Goal: Contribute content: Add original content to the website for others to see

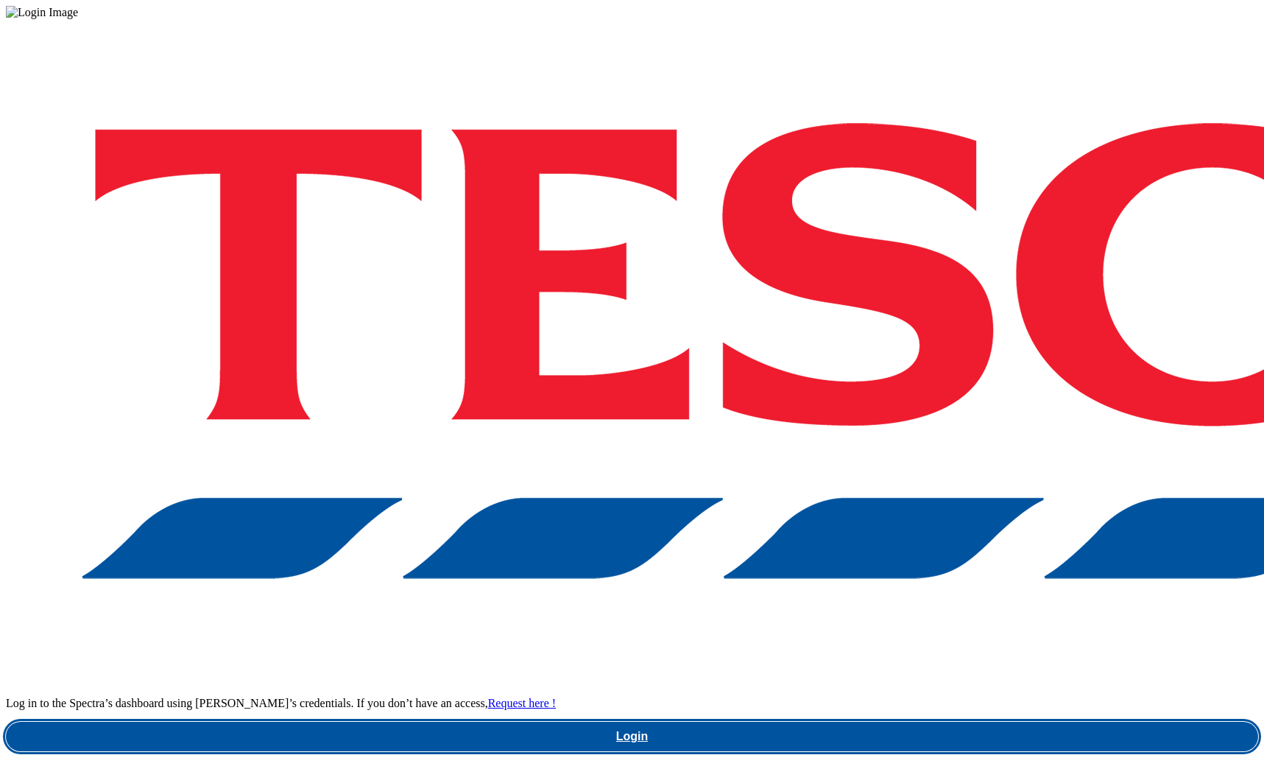
click at [935, 721] on link "Login" at bounding box center [632, 735] width 1252 height 29
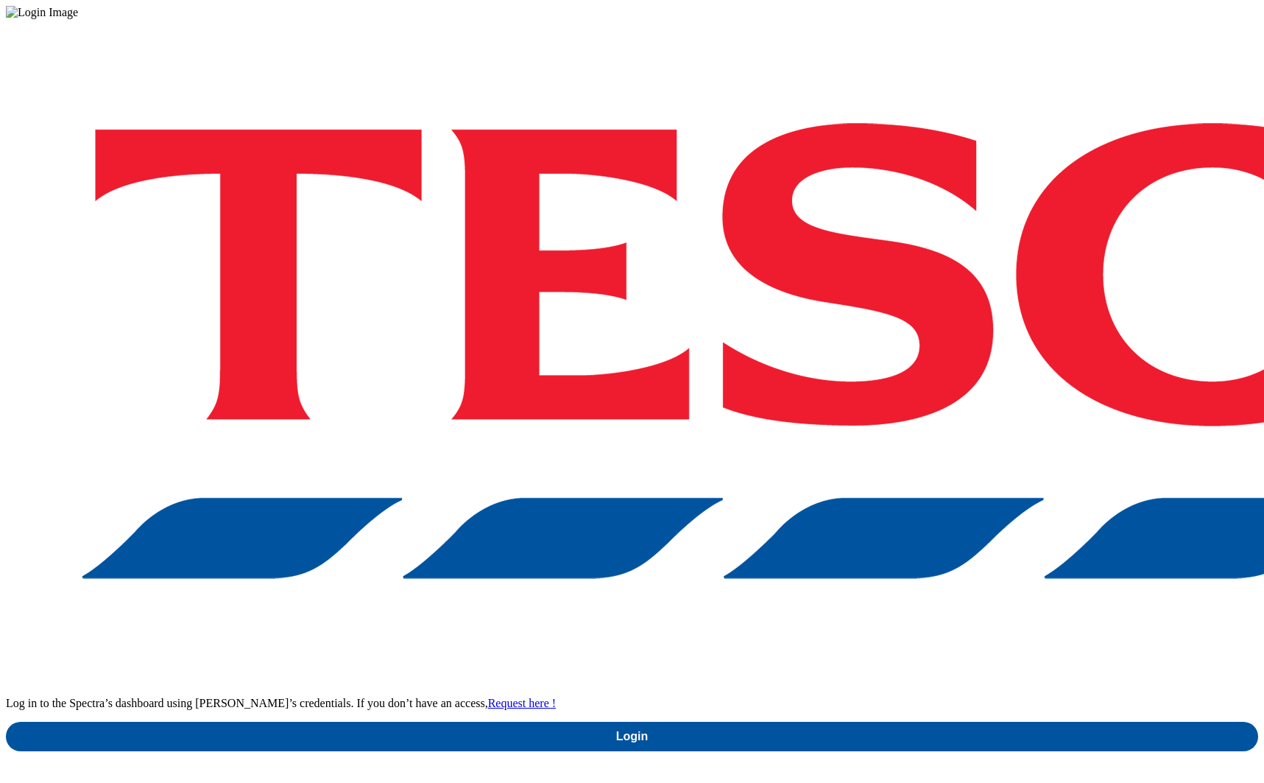
click at [858, 721] on link "Login" at bounding box center [632, 735] width 1252 height 29
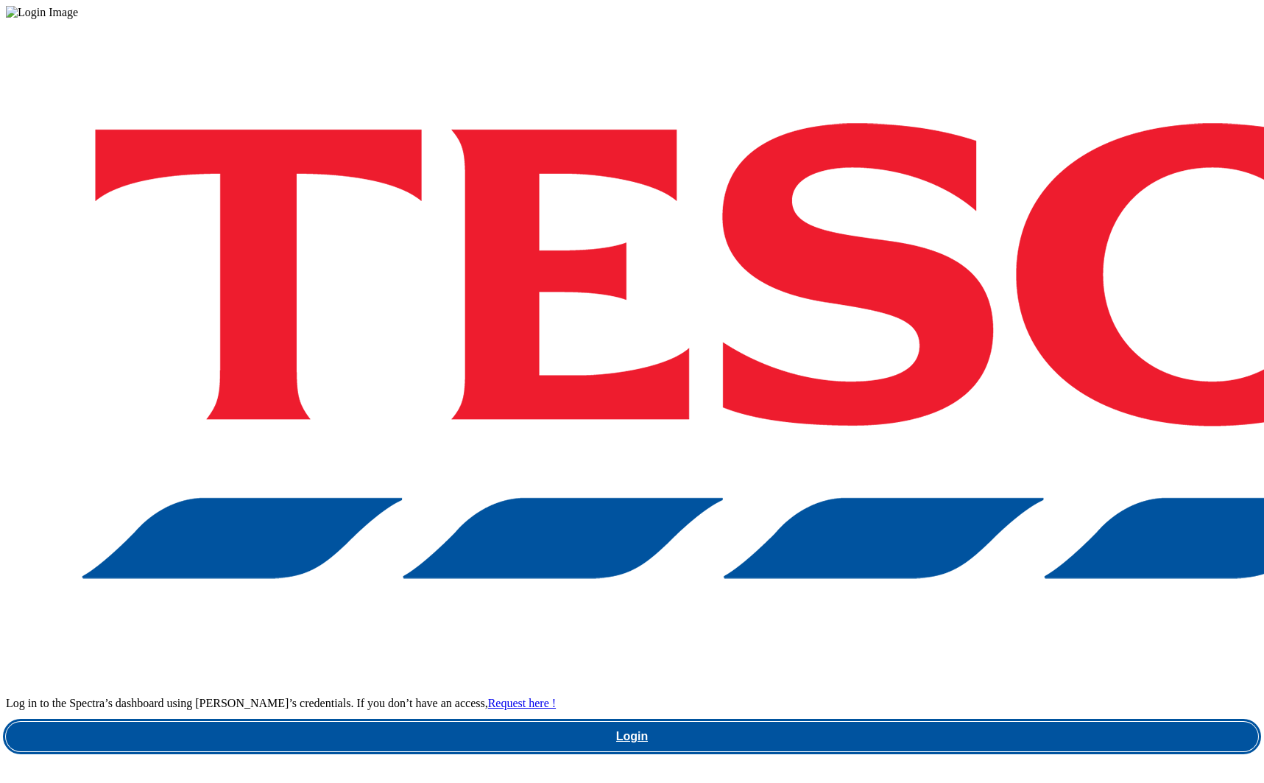
click at [927, 721] on link "Login" at bounding box center [632, 735] width 1252 height 29
click at [945, 721] on link "Login" at bounding box center [632, 735] width 1252 height 29
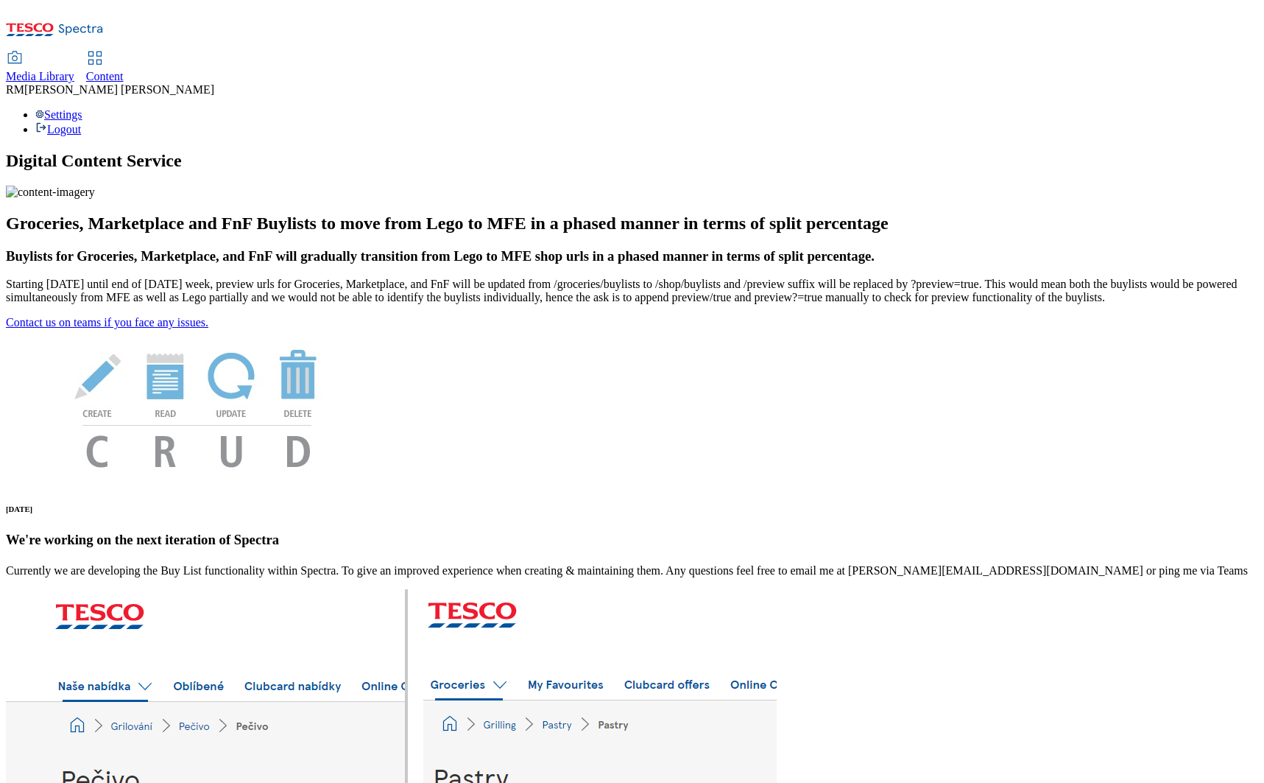
scroll to position [37, 0]
click at [74, 70] on span "Media Library" at bounding box center [40, 76] width 68 height 13
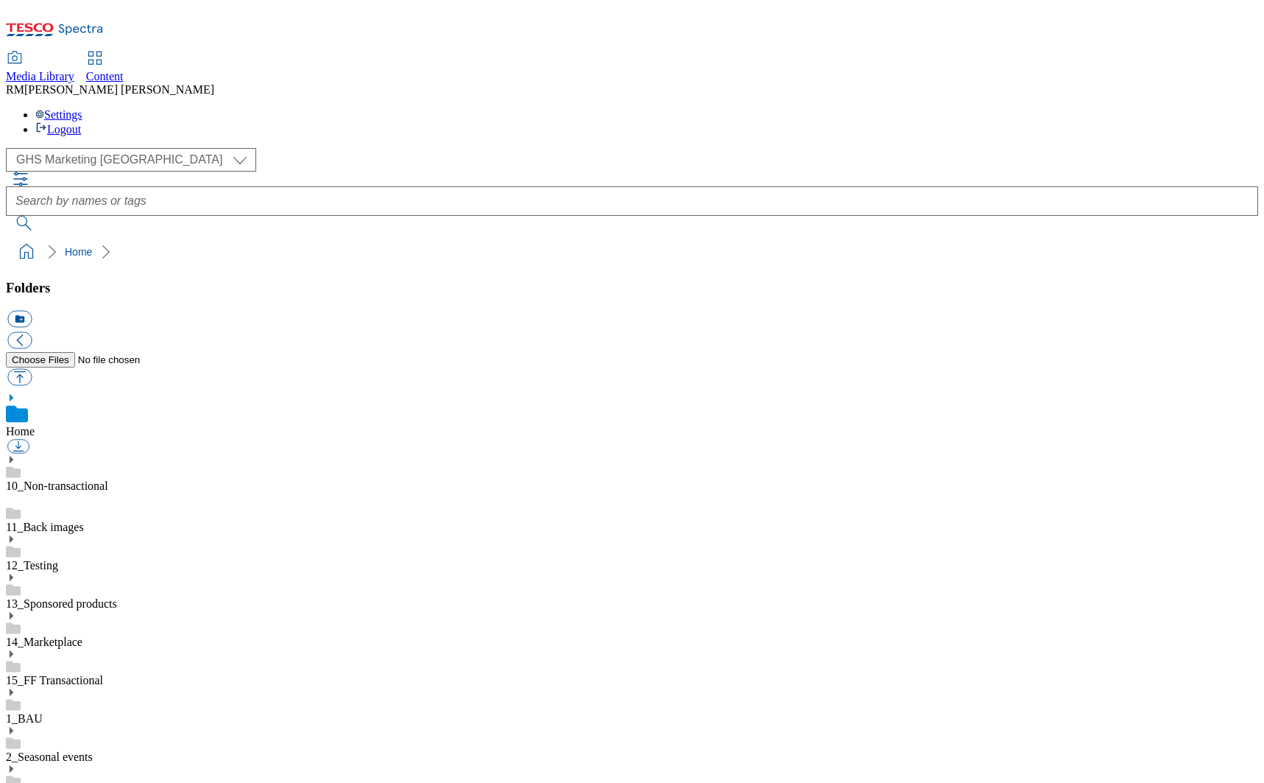
scroll to position [318, 0]
click at [136, 148] on select "GHS Marketing UK iGHS Marketing CE MCA CZ MCA HU MCA SK" at bounding box center [131, 160] width 250 height 24
select select "flare-ighs-ce-mktg"
click at [10, 148] on select "GHS Marketing UK iGHS Marketing CE MCA CZ MCA HU MCA SK" at bounding box center [131, 160] width 250 height 24
click at [13, 615] on use at bounding box center [12, 618] width 4 height 7
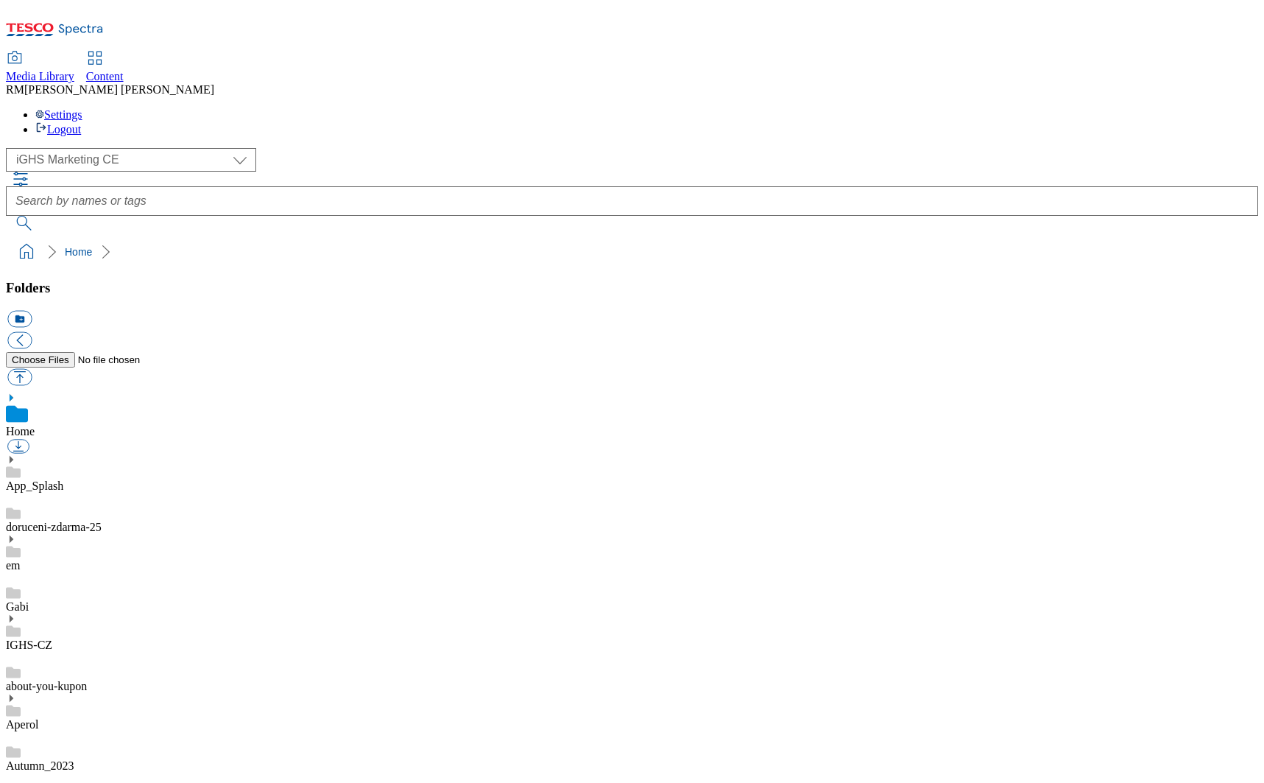
scroll to position [5774, 0]
click at [32, 311] on button "icon_new_folder" at bounding box center [19, 319] width 24 height 17
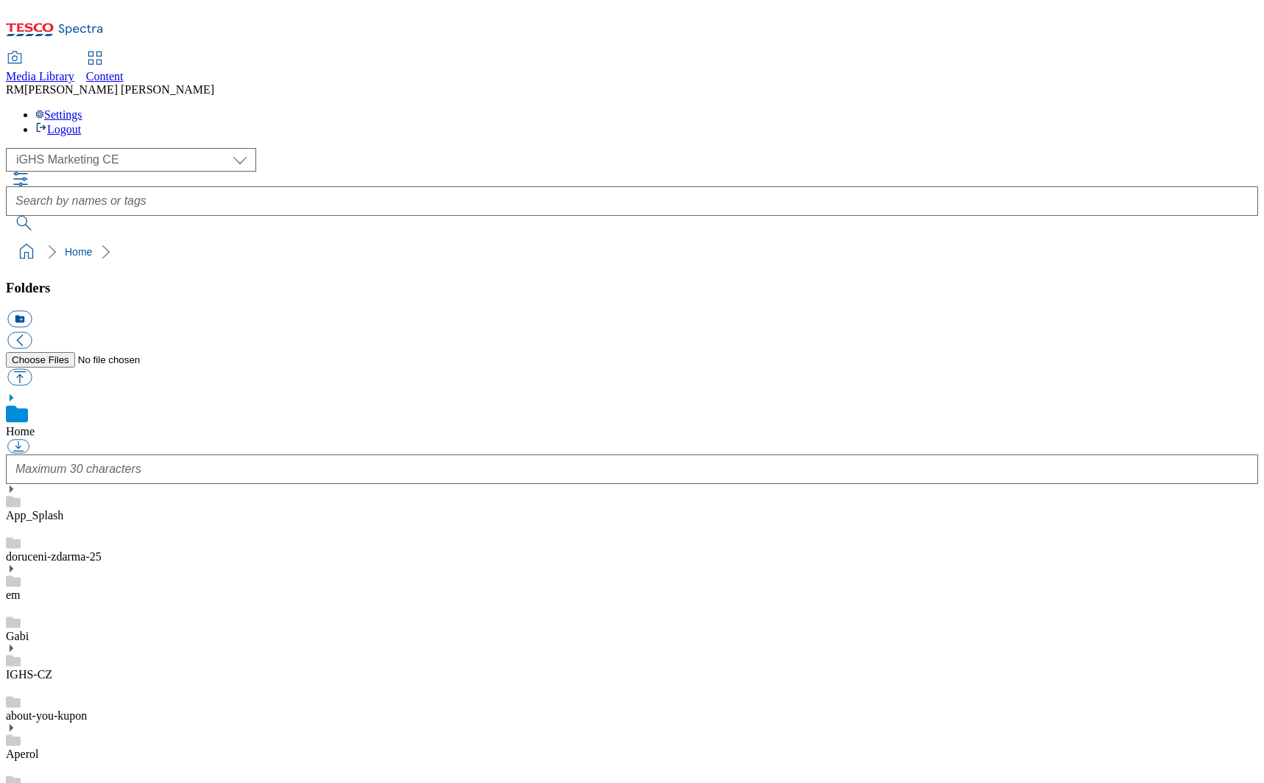
scroll to position [0, 0]
click at [16, 392] on icon at bounding box center [11, 397] width 10 height 10
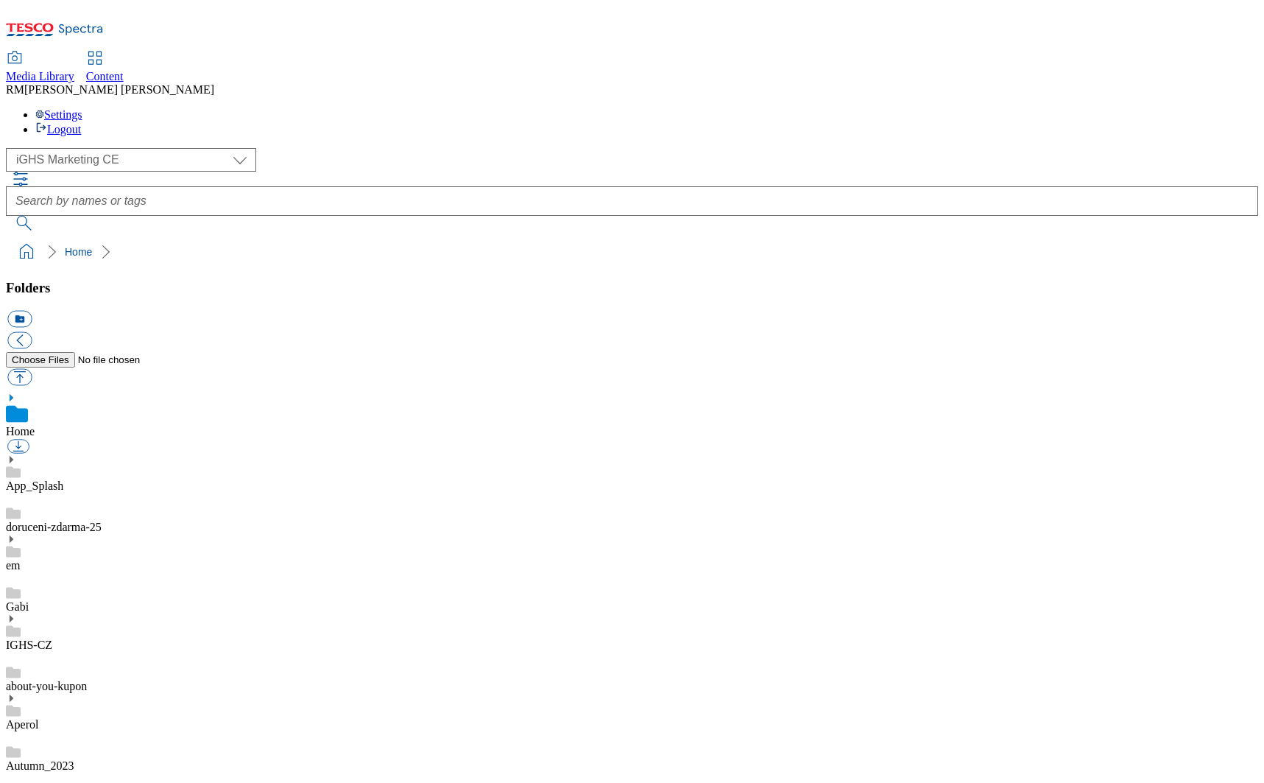
click at [16, 392] on icon at bounding box center [11, 397] width 10 height 10
click at [13, 394] on use at bounding box center [12, 397] width 4 height 7
click at [16, 613] on icon at bounding box center [11, 618] width 10 height 10
click at [52, 622] on link "IGHS-CZ" at bounding box center [29, 628] width 46 height 13
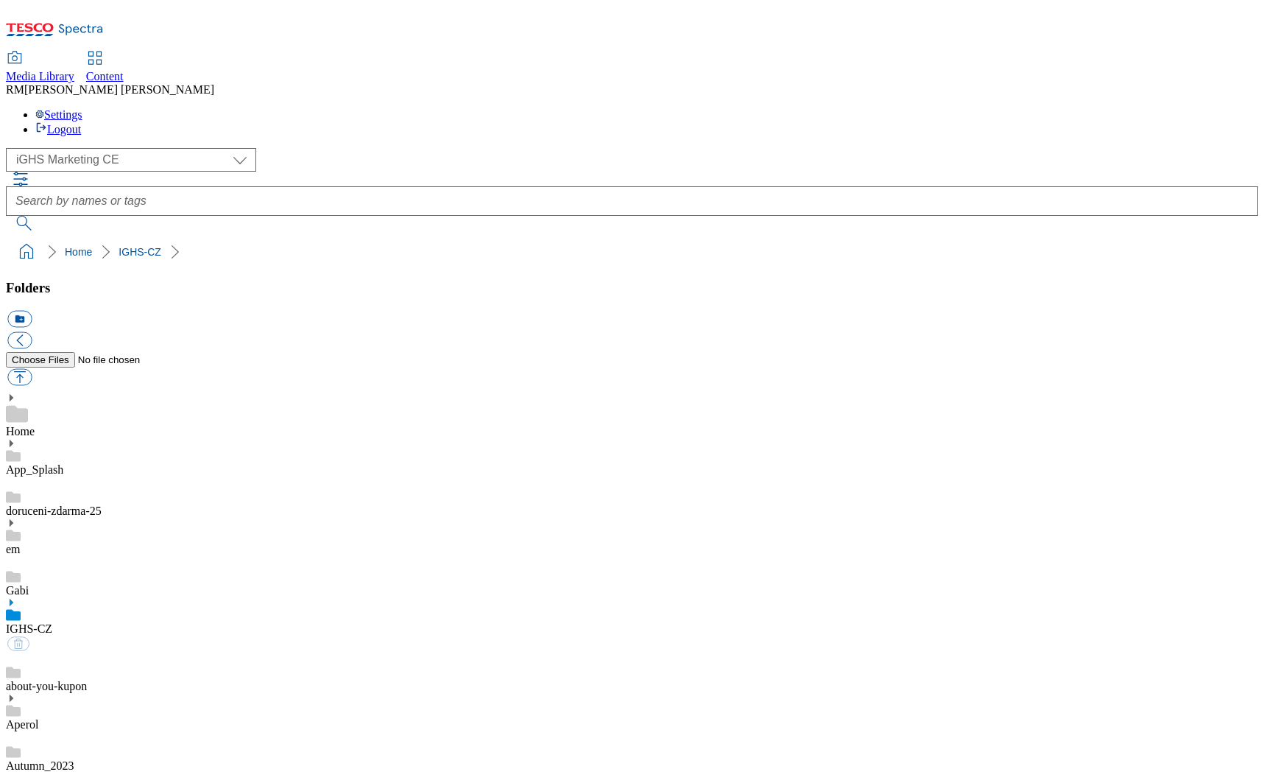
click at [52, 622] on link "IGHS-CZ" at bounding box center [29, 628] width 46 height 13
click at [32, 311] on button "icon_new_folder" at bounding box center [19, 319] width 24 height 17
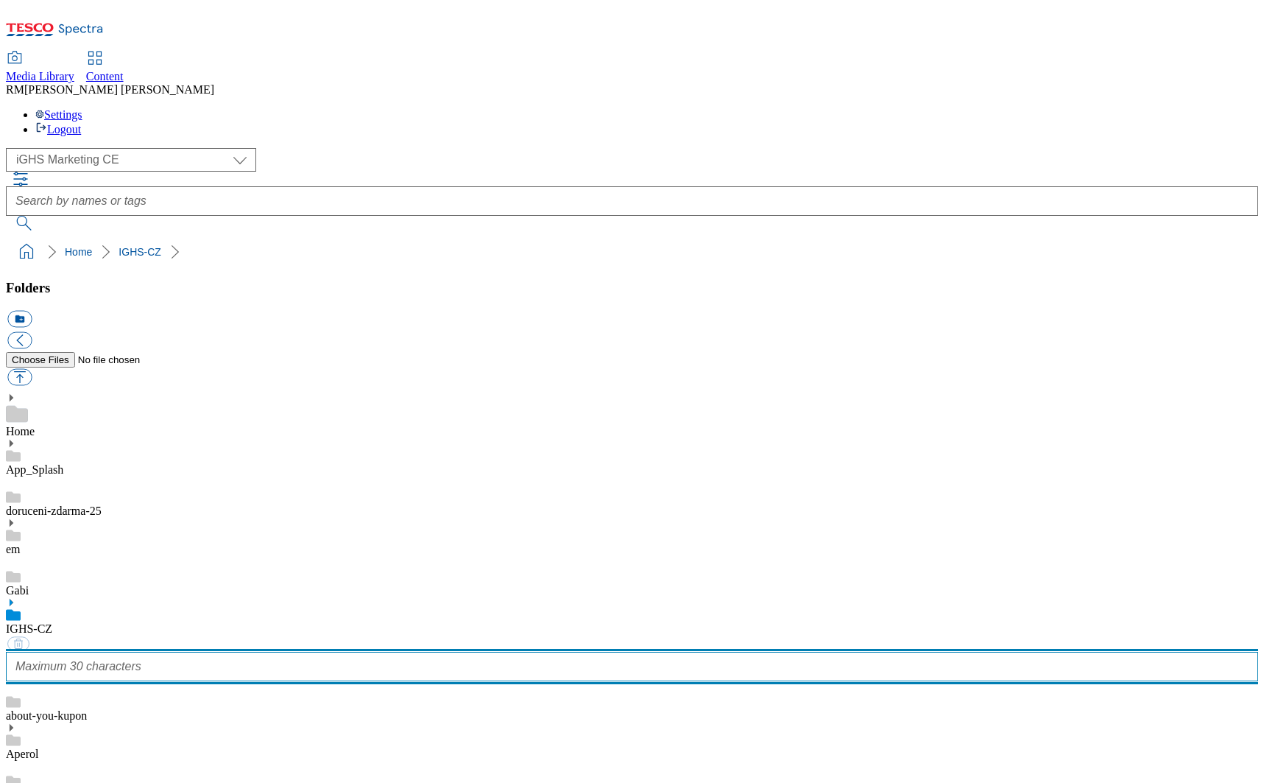
click at [80, 651] on input "text" at bounding box center [632, 665] width 1252 height 29
type input "W29_25"
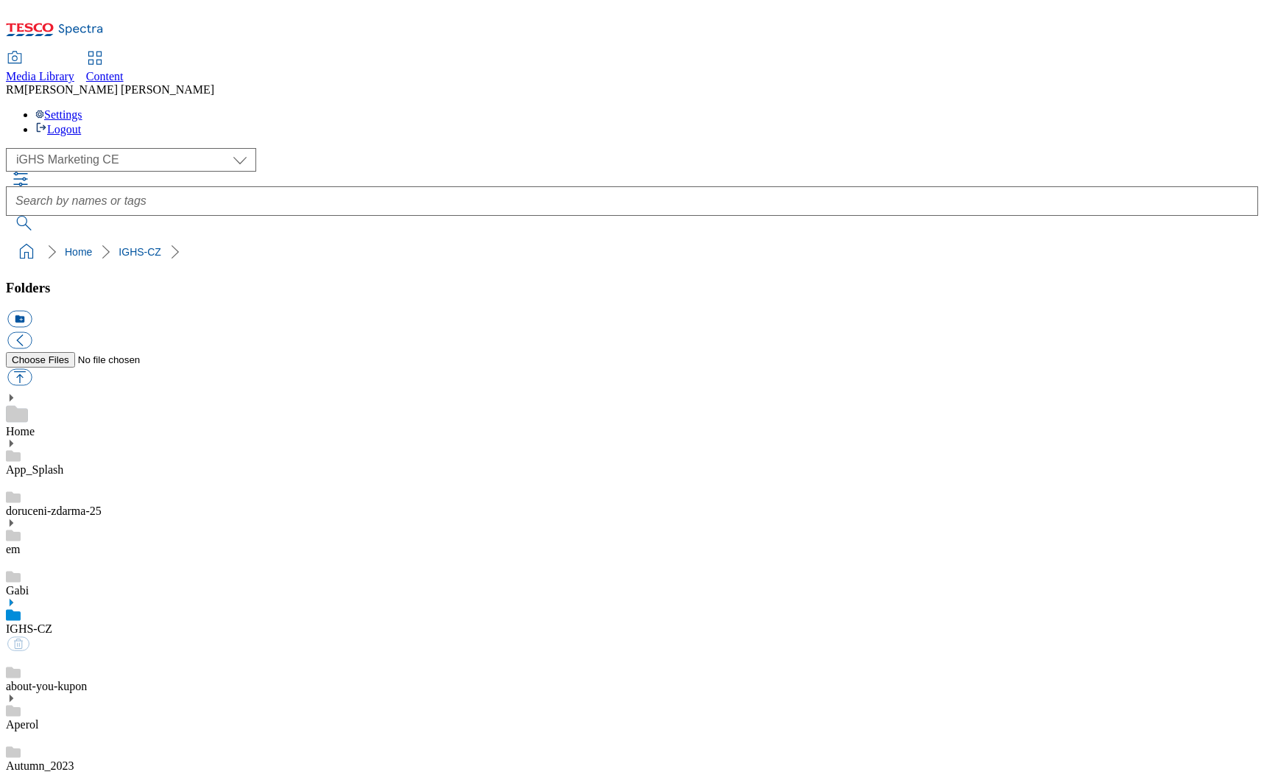
click at [302, 238] on ol "Home IGHS-CZ" at bounding box center [636, 252] width 1243 height 28
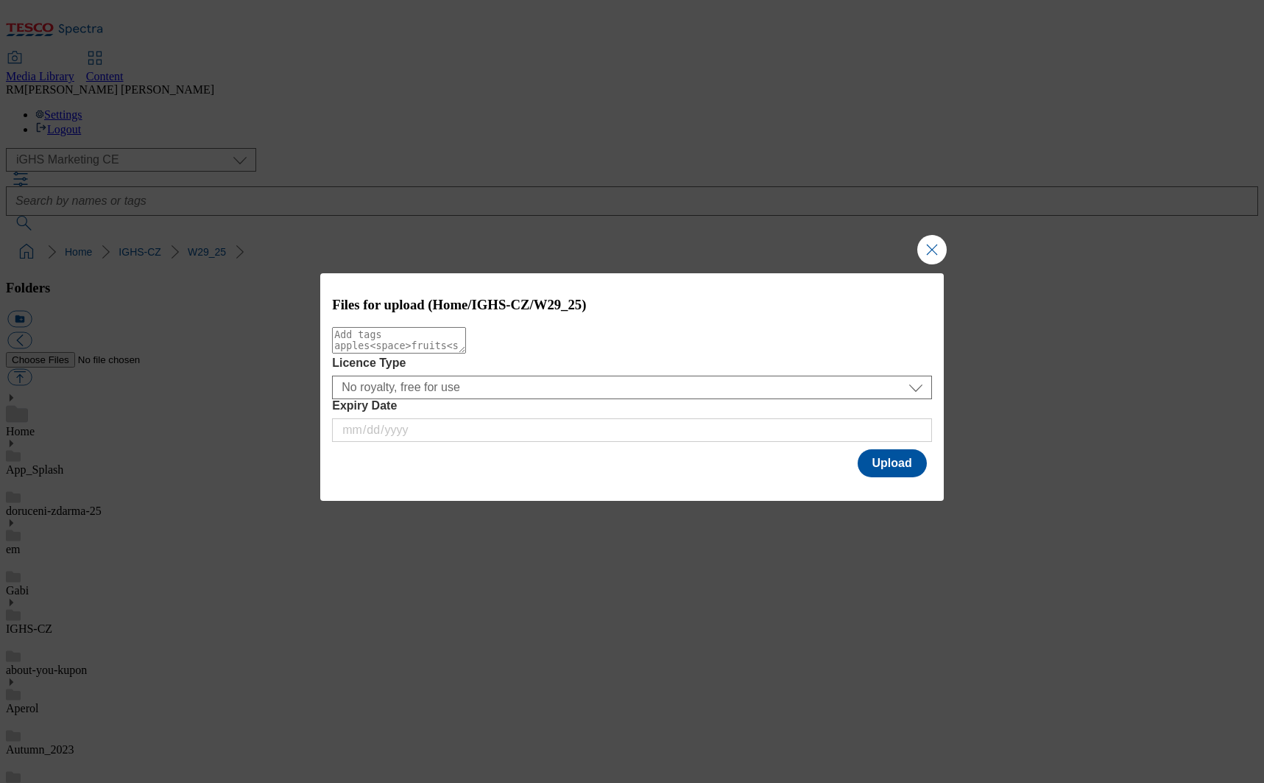
click at [434, 345] on textarea "Modal" at bounding box center [399, 340] width 134 height 27
type textarea "S"
type textarea "slide"
click at [878, 464] on button "Upload" at bounding box center [892, 463] width 69 height 28
click at [466, 353] on textarea "Modal" at bounding box center [399, 340] width 134 height 27
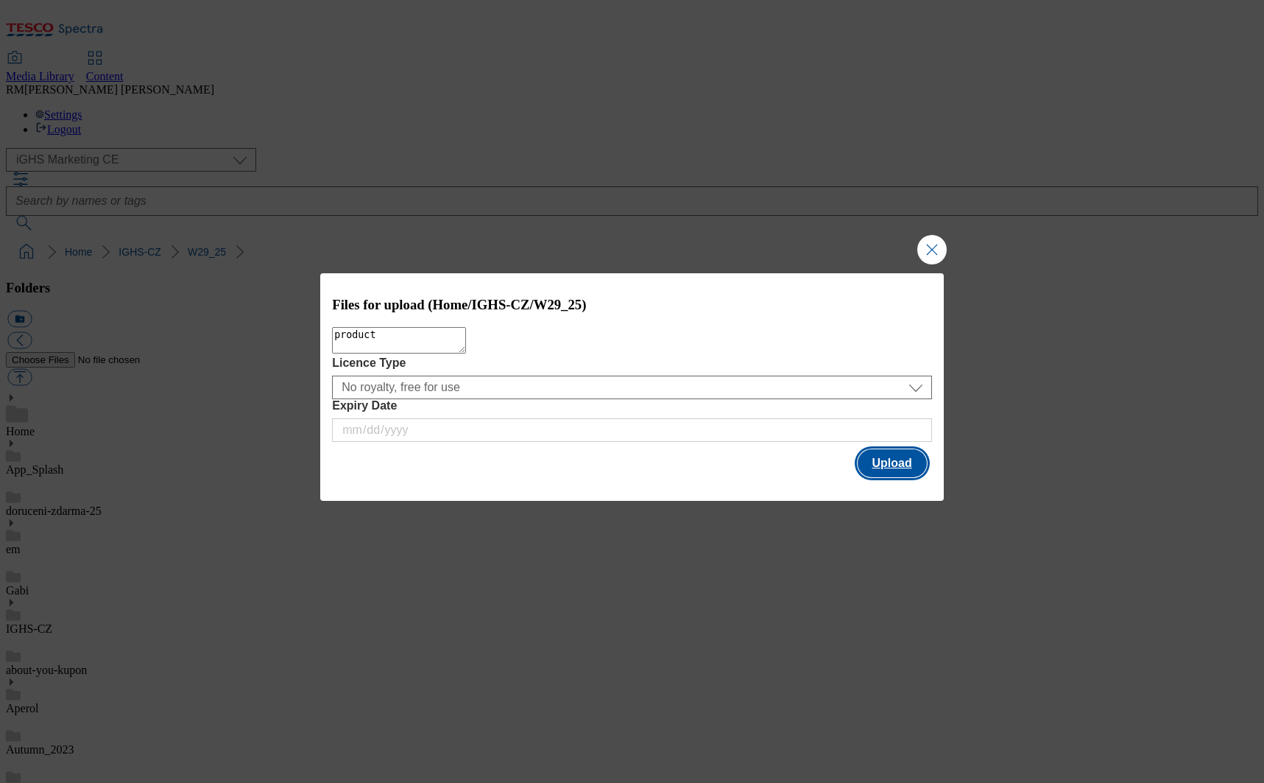
type textarea "product"
click at [912, 462] on button "Upload" at bounding box center [892, 463] width 69 height 28
click at [466, 346] on textarea "Modal" at bounding box center [399, 340] width 134 height 27
type textarea "trade"
click at [895, 465] on button "Upload" at bounding box center [892, 463] width 69 height 28
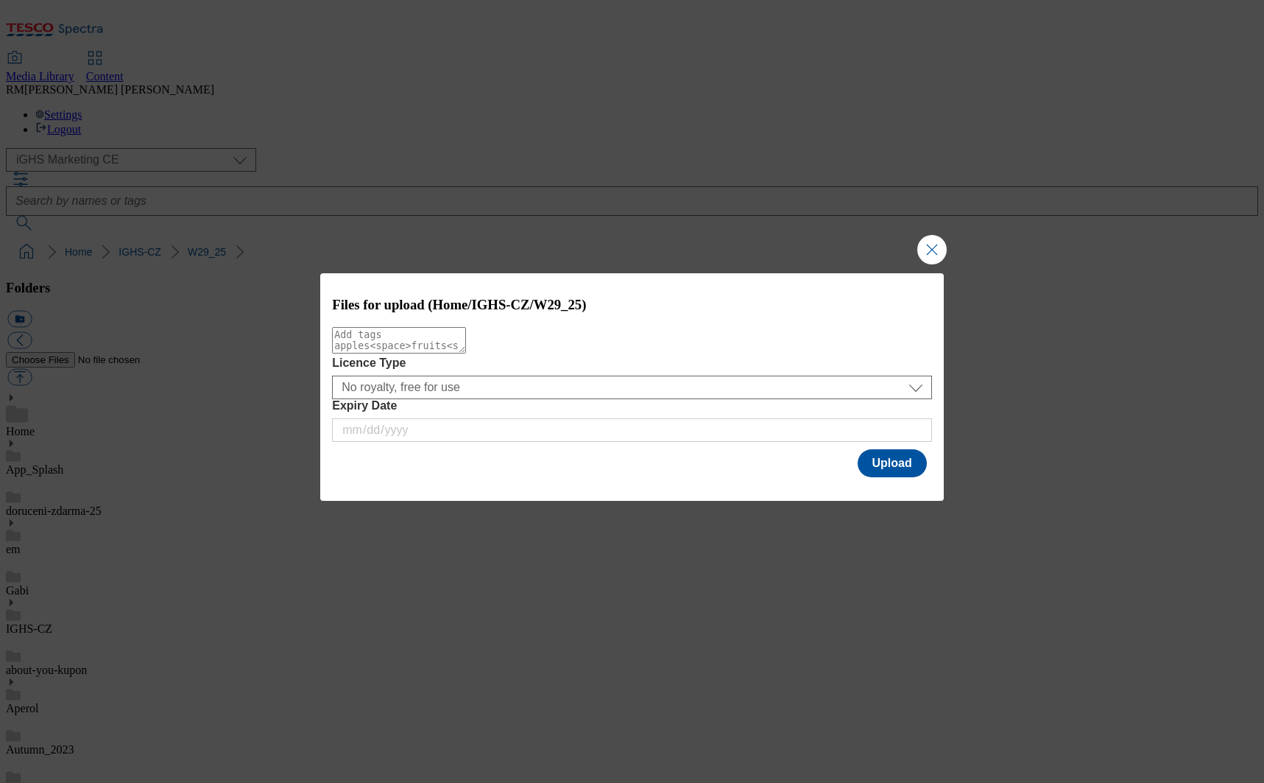
click at [466, 353] on textarea "Modal" at bounding box center [399, 340] width 134 height 27
type textarea "content"
click at [894, 462] on button "Upload" at bounding box center [892, 463] width 69 height 28
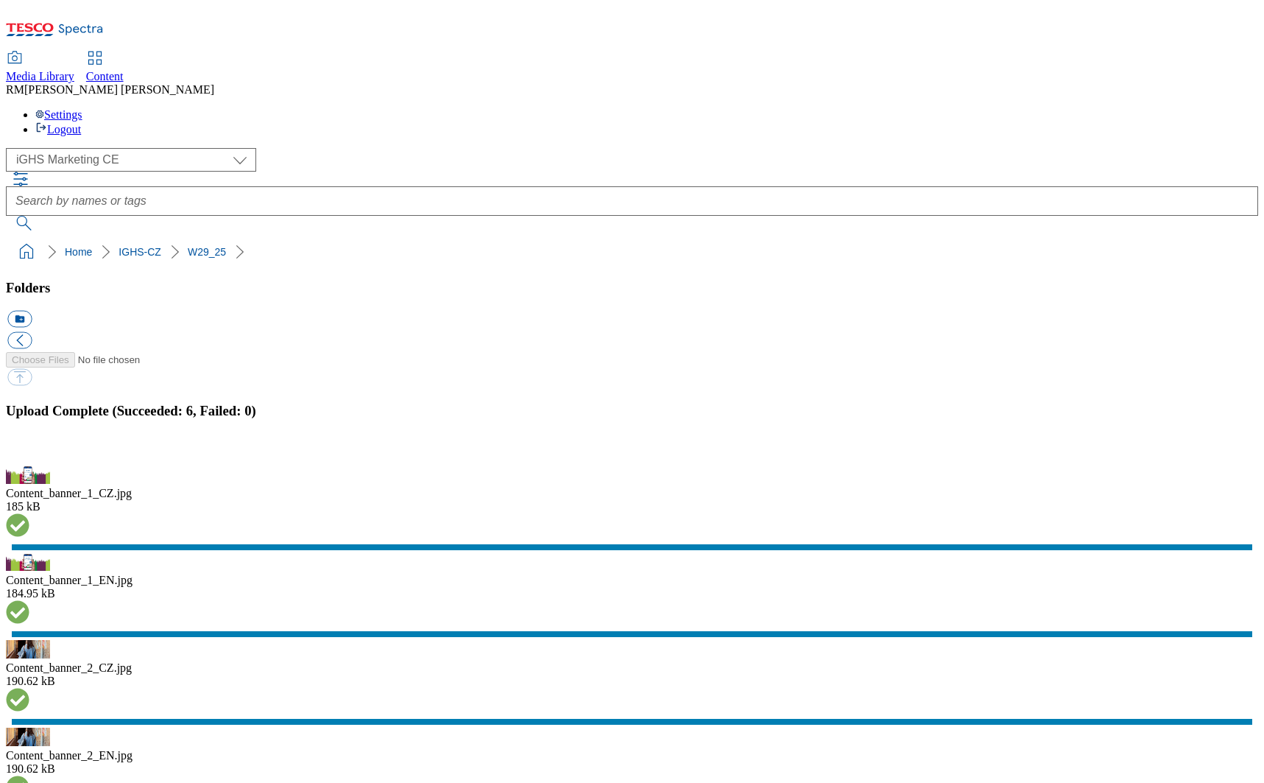
click at [29, 464] on button "button" at bounding box center [18, 457] width 22 height 14
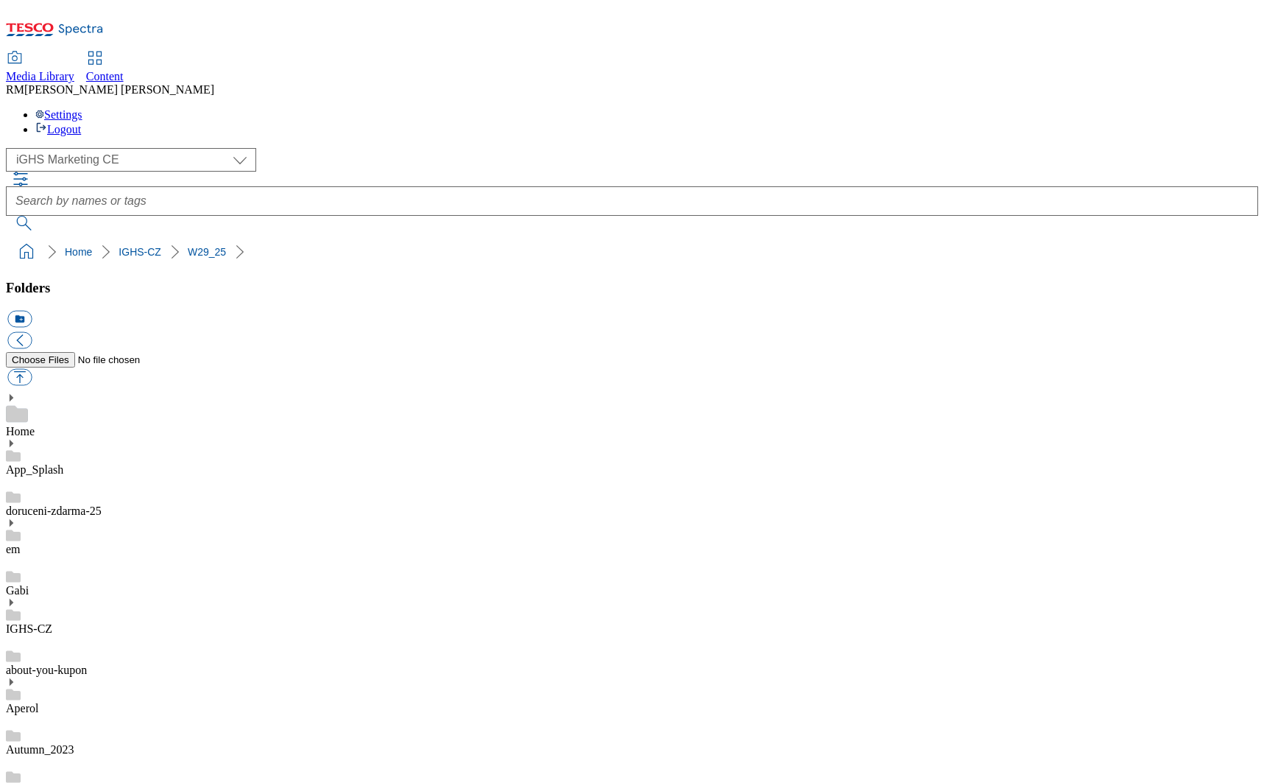
scroll to position [729, 0]
drag, startPoint x: 1138, startPoint y: 749, endPoint x: 1140, endPoint y: 769, distance: 19.2
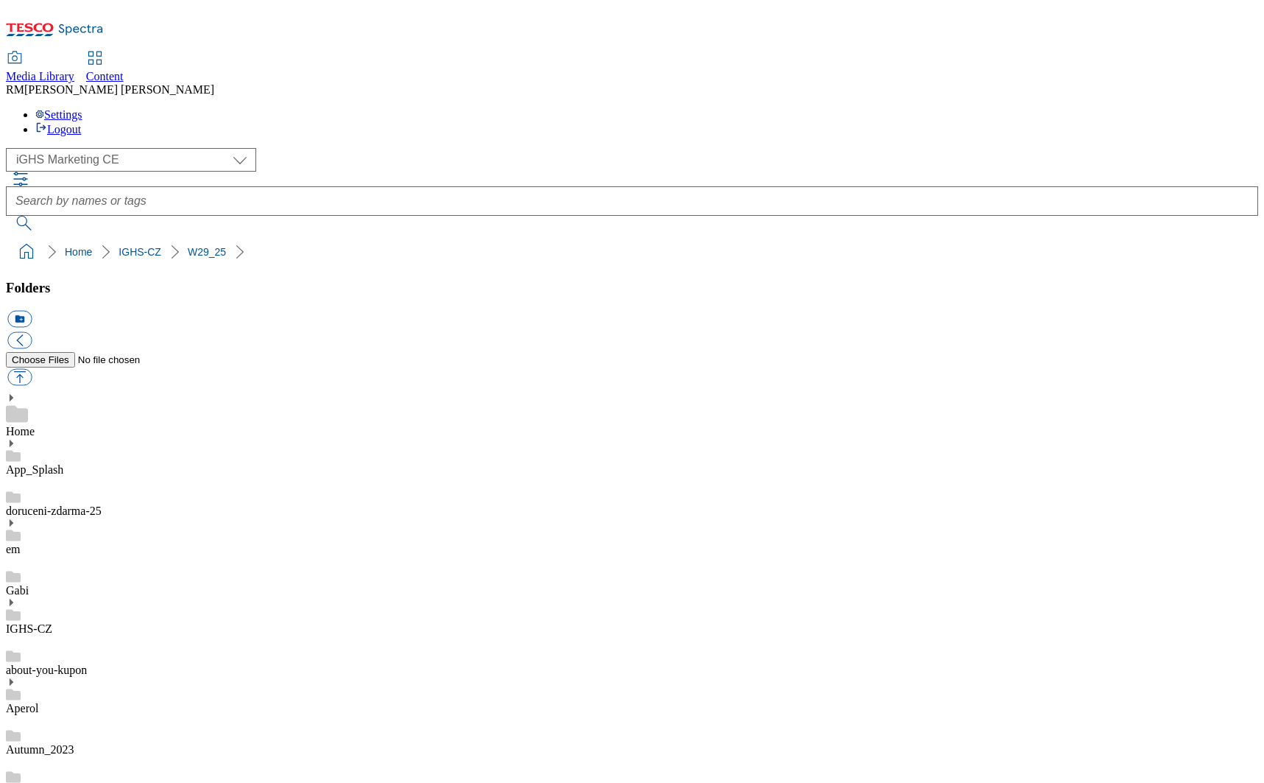
scroll to position [729, 0]
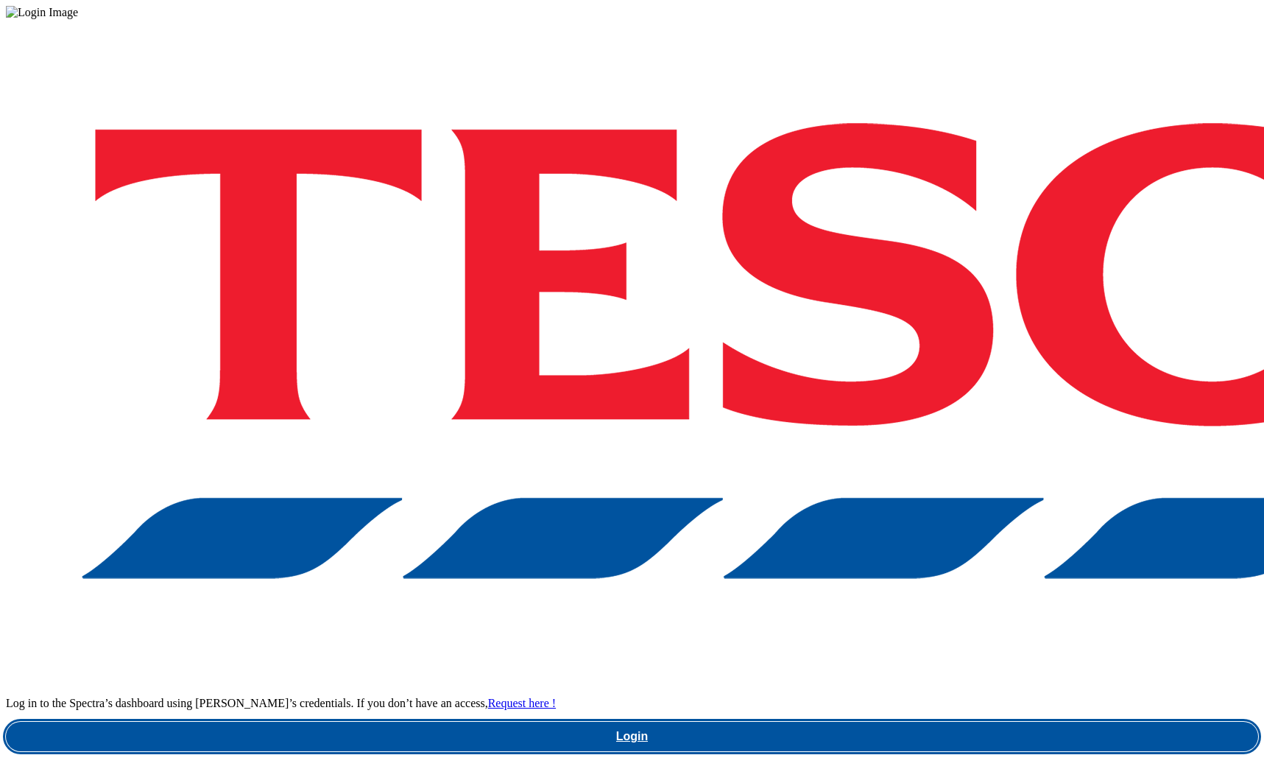
click at [875, 721] on link "Login" at bounding box center [632, 735] width 1252 height 29
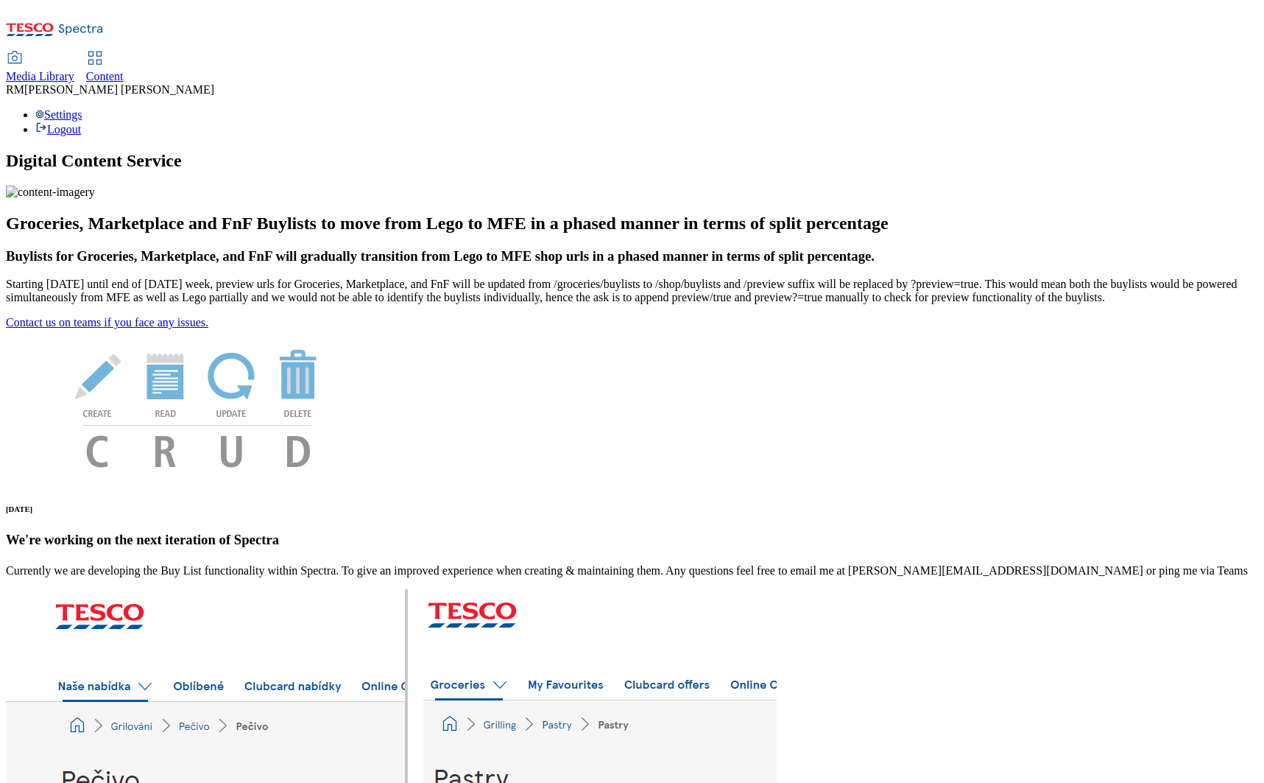
click at [74, 70] on span "Media Library" at bounding box center [40, 76] width 68 height 13
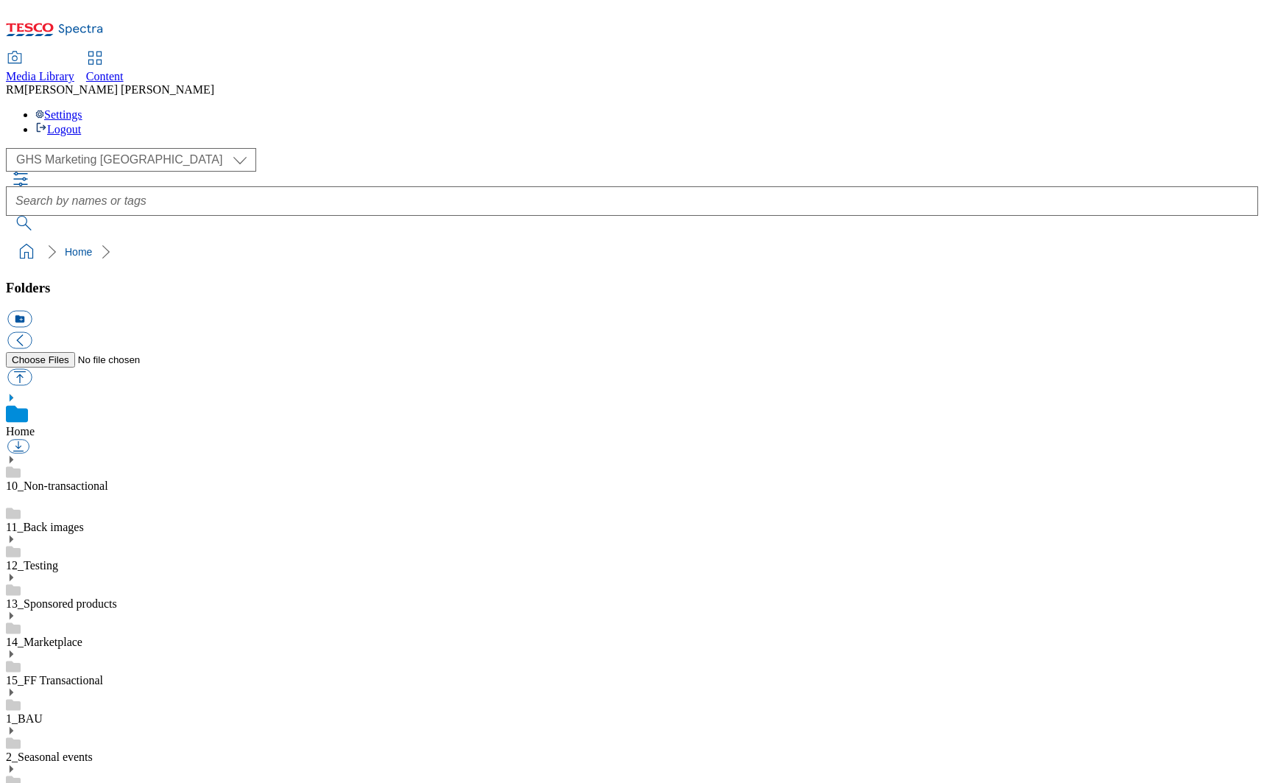
scroll to position [50, 0]
click at [142, 148] on select "GHS Marketing UK iGHS Marketing CE MCA CZ MCA HU MCA SK" at bounding box center [131, 160] width 250 height 24
select select "flare-ighs-ce-mktg"
click at [10, 148] on select "GHS Marketing UK iGHS Marketing CE MCA CZ MCA HU MCA SK" at bounding box center [131, 160] width 250 height 24
click at [13, 615] on use at bounding box center [12, 618] width 4 height 7
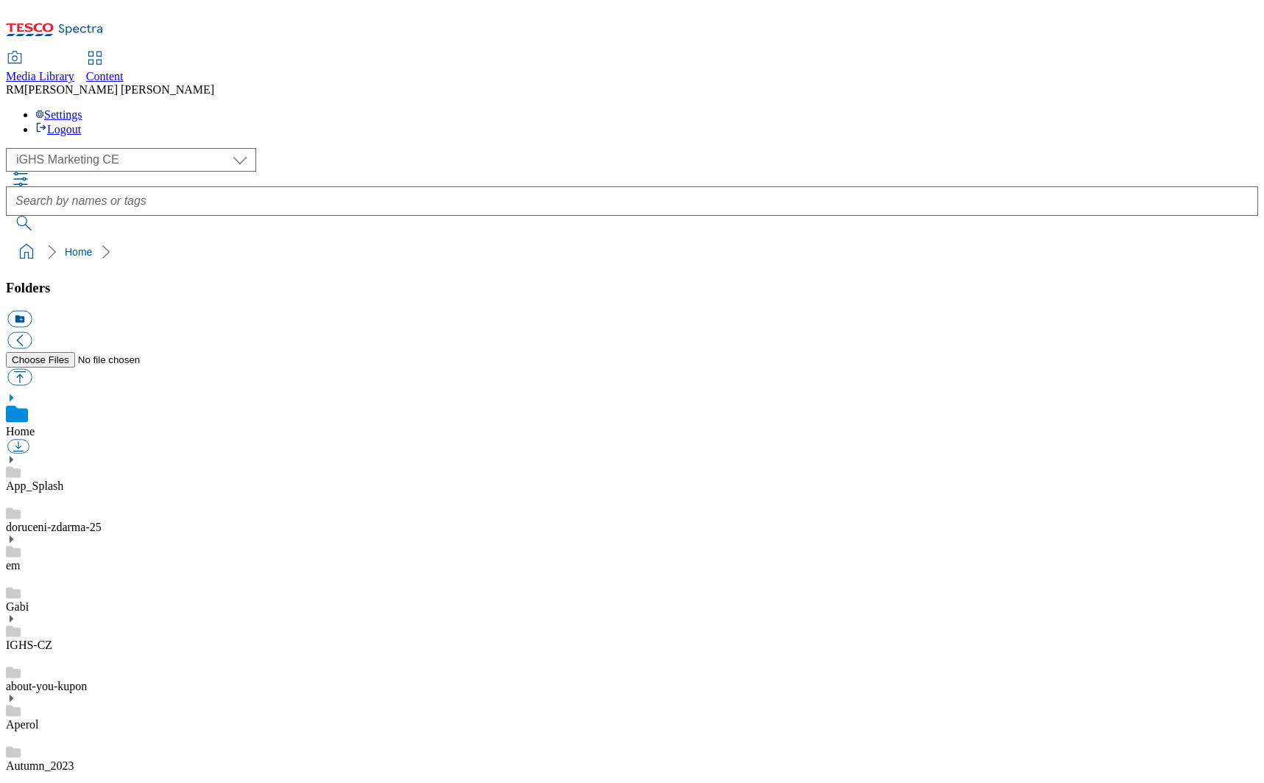
scroll to position [6821, 0]
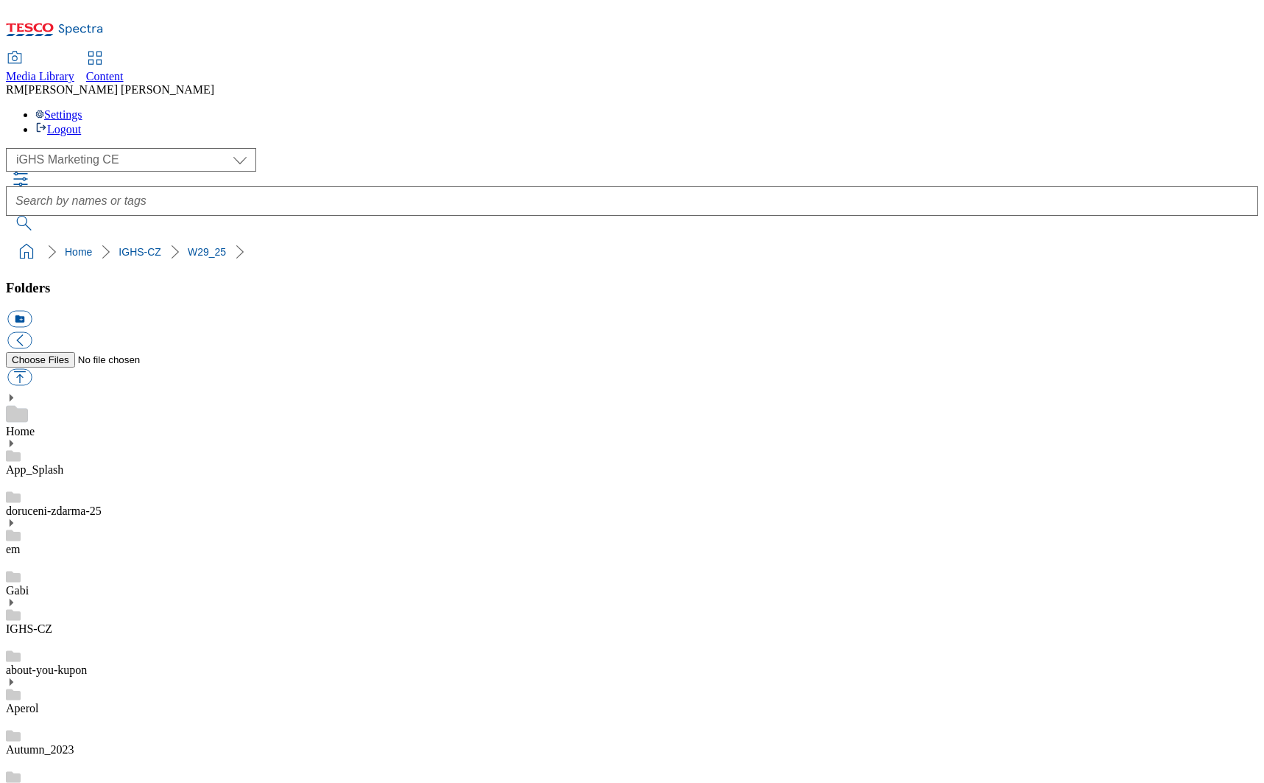
scroll to position [729, 0]
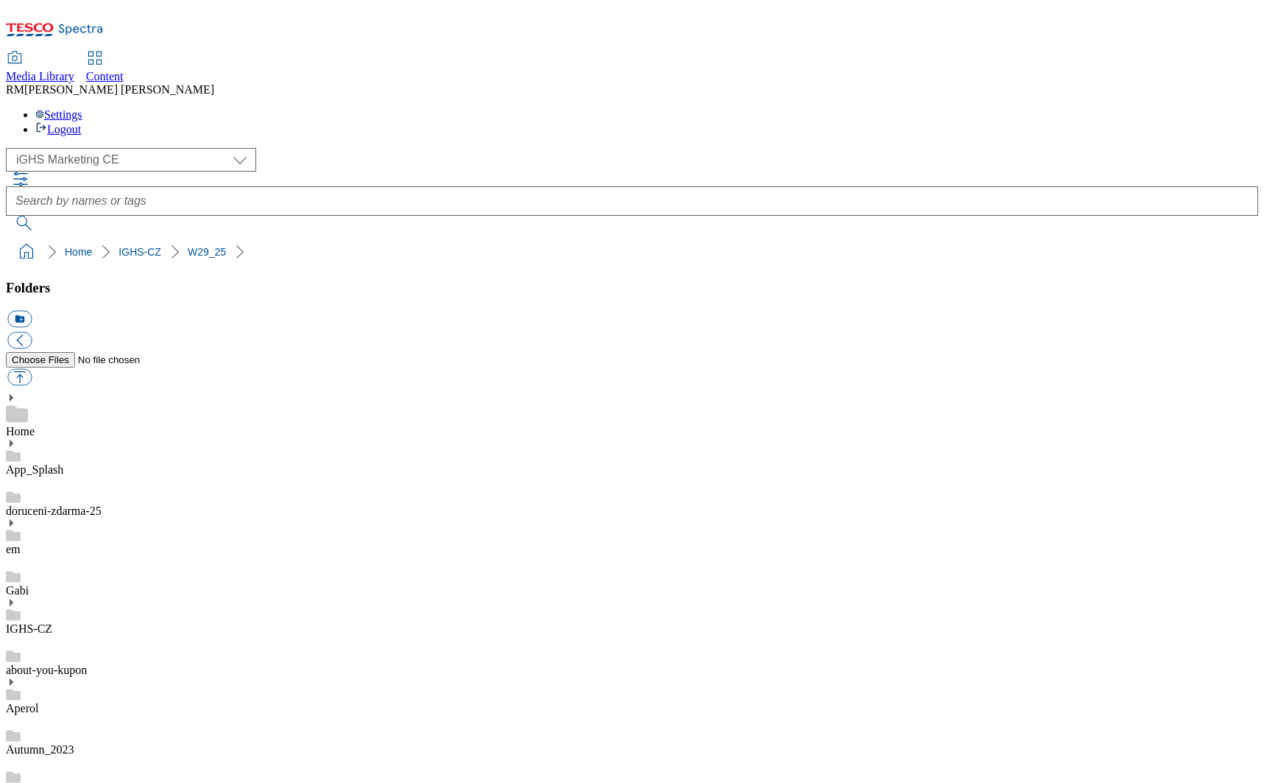
scroll to position [276, 0]
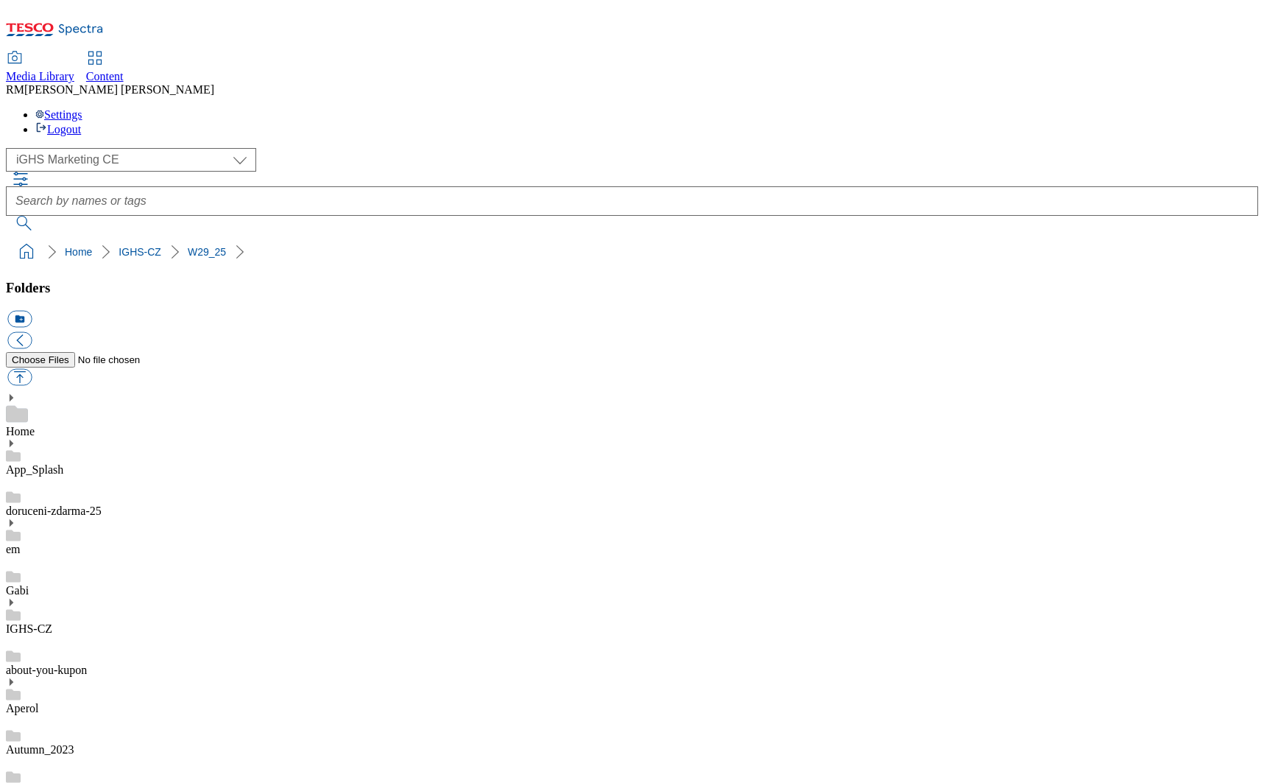
scroll to position [6680, 0]
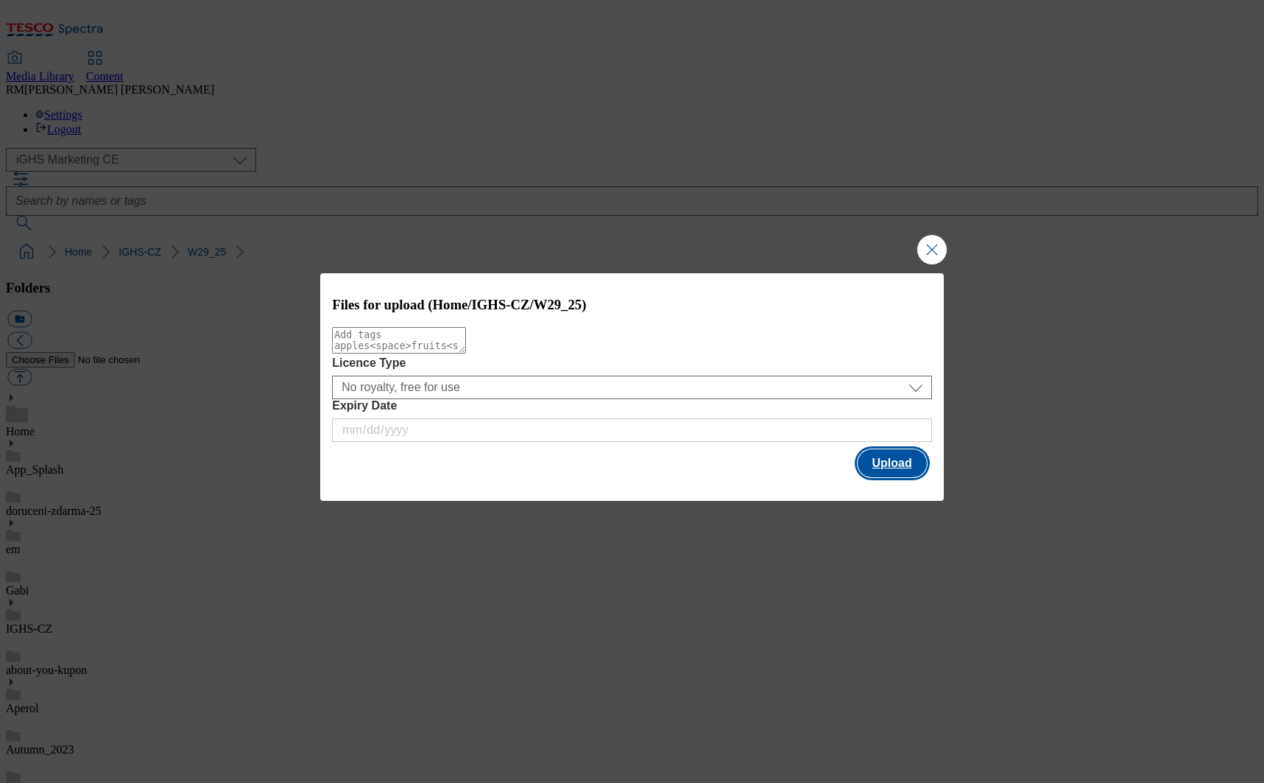
click at [907, 465] on button "Upload" at bounding box center [892, 463] width 69 height 28
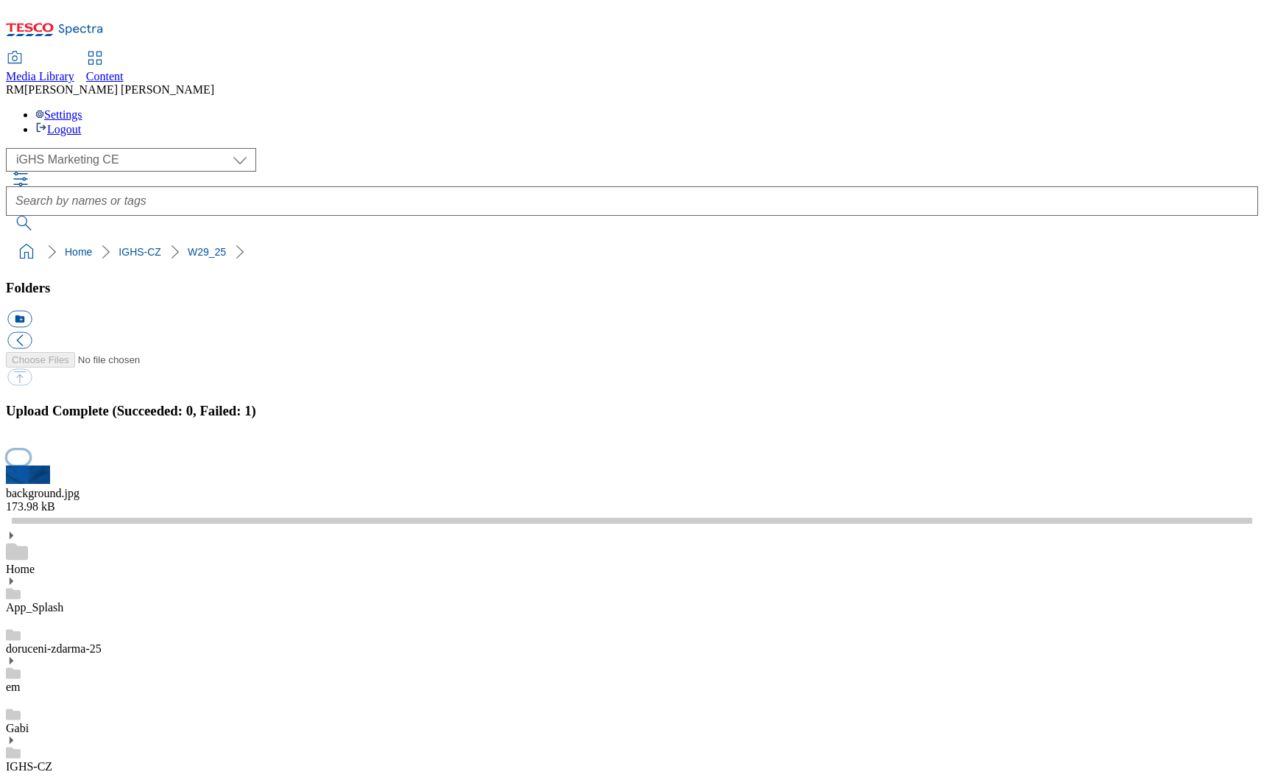
click at [29, 464] on button "button" at bounding box center [18, 457] width 22 height 14
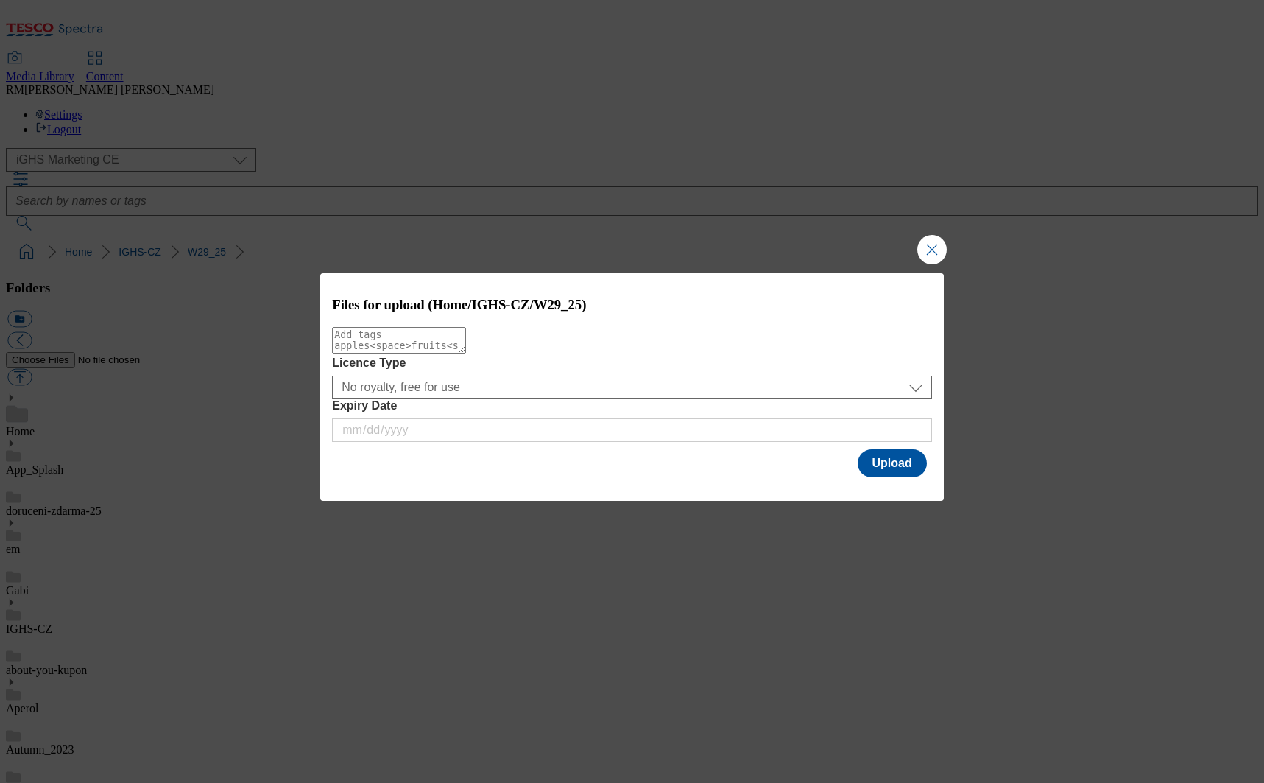
click at [466, 345] on textarea "Modal" at bounding box center [399, 340] width 134 height 27
type textarea "BG"
click at [891, 459] on button "Upload" at bounding box center [892, 463] width 69 height 28
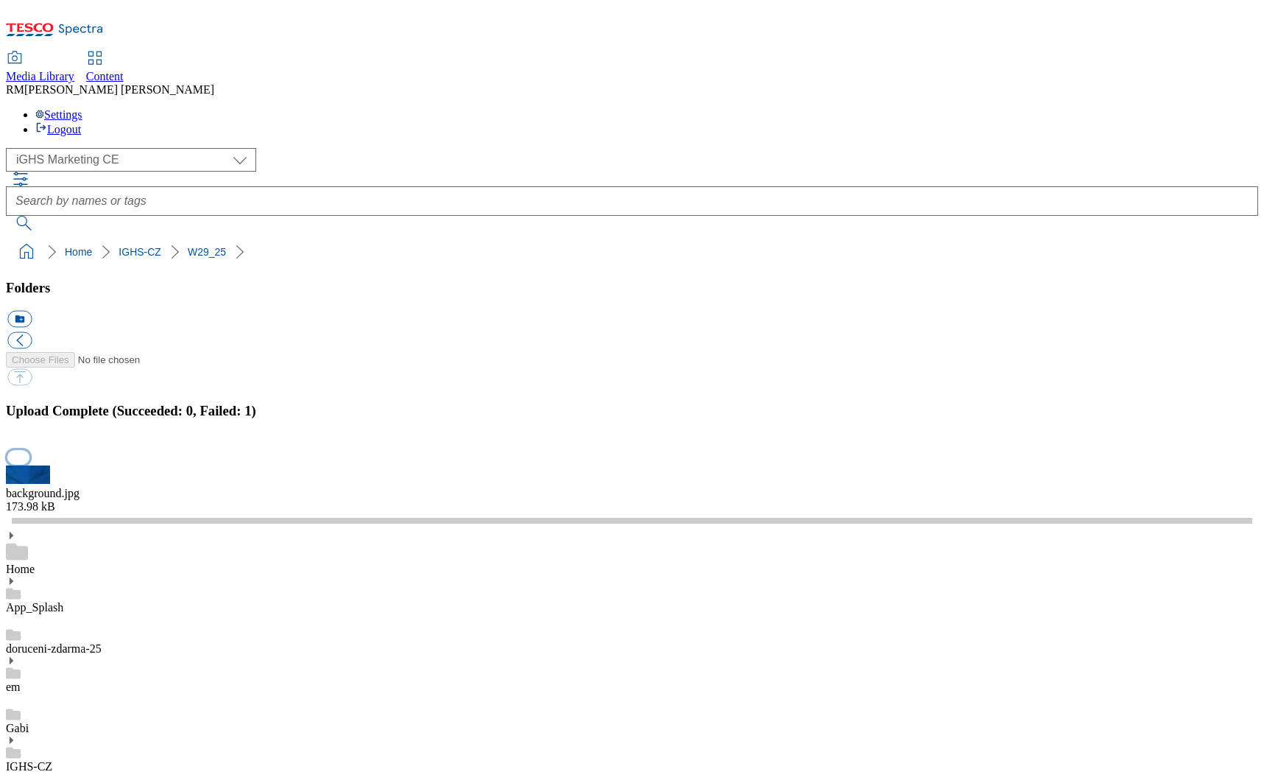
click at [29, 464] on button "button" at bounding box center [18, 457] width 22 height 14
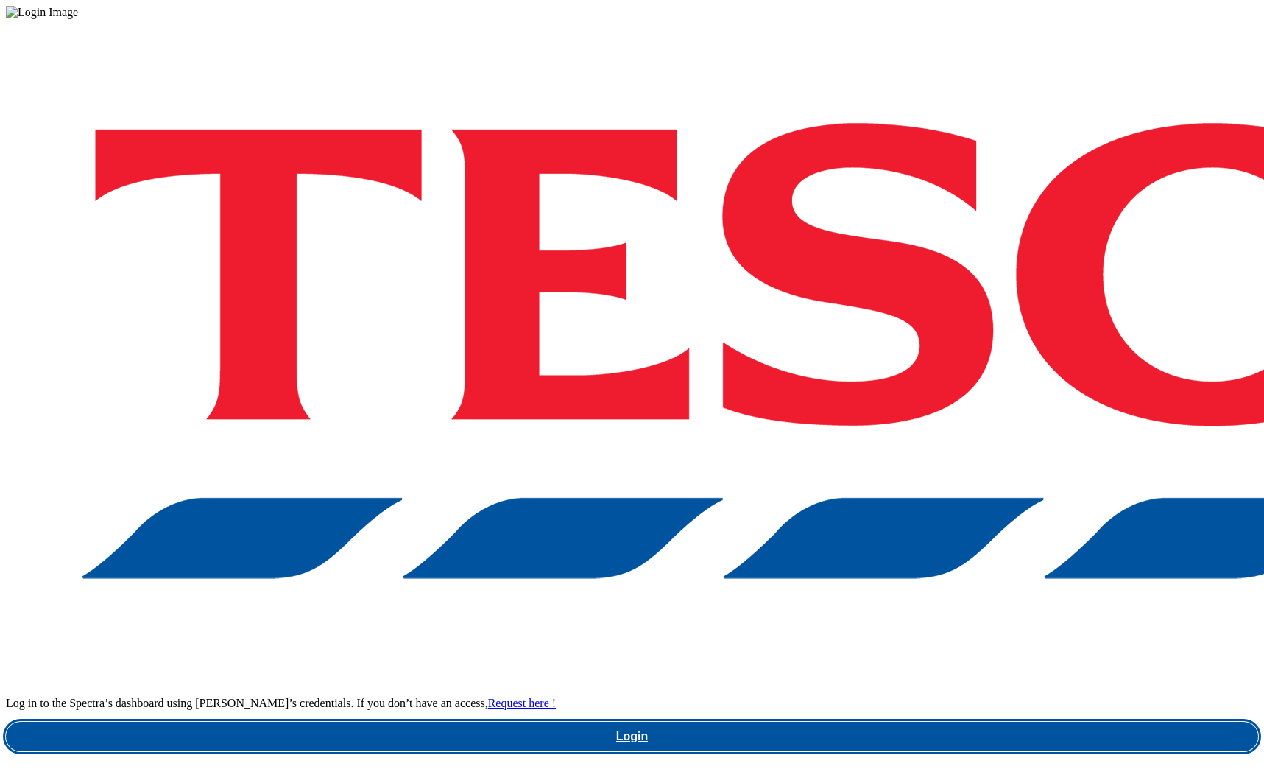
click at [895, 721] on link "Login" at bounding box center [632, 735] width 1252 height 29
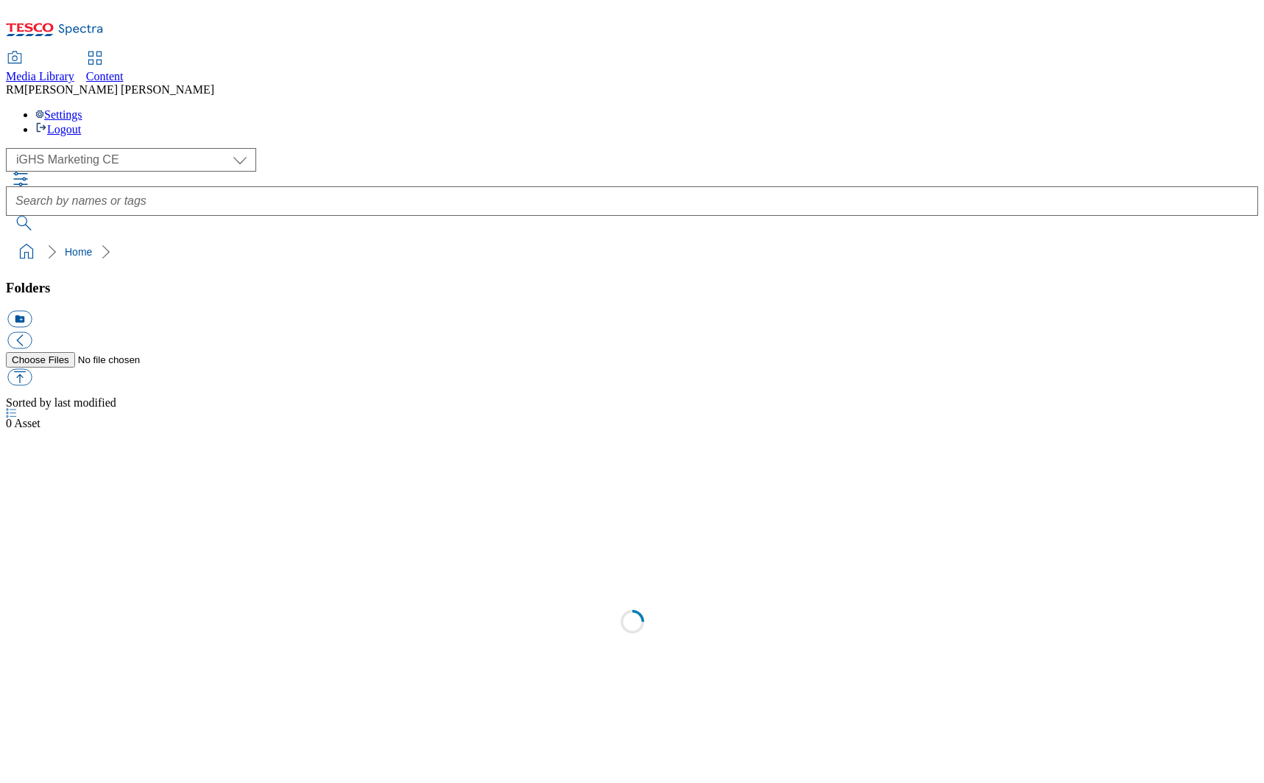
select select "flare-ighs-ce-mktg"
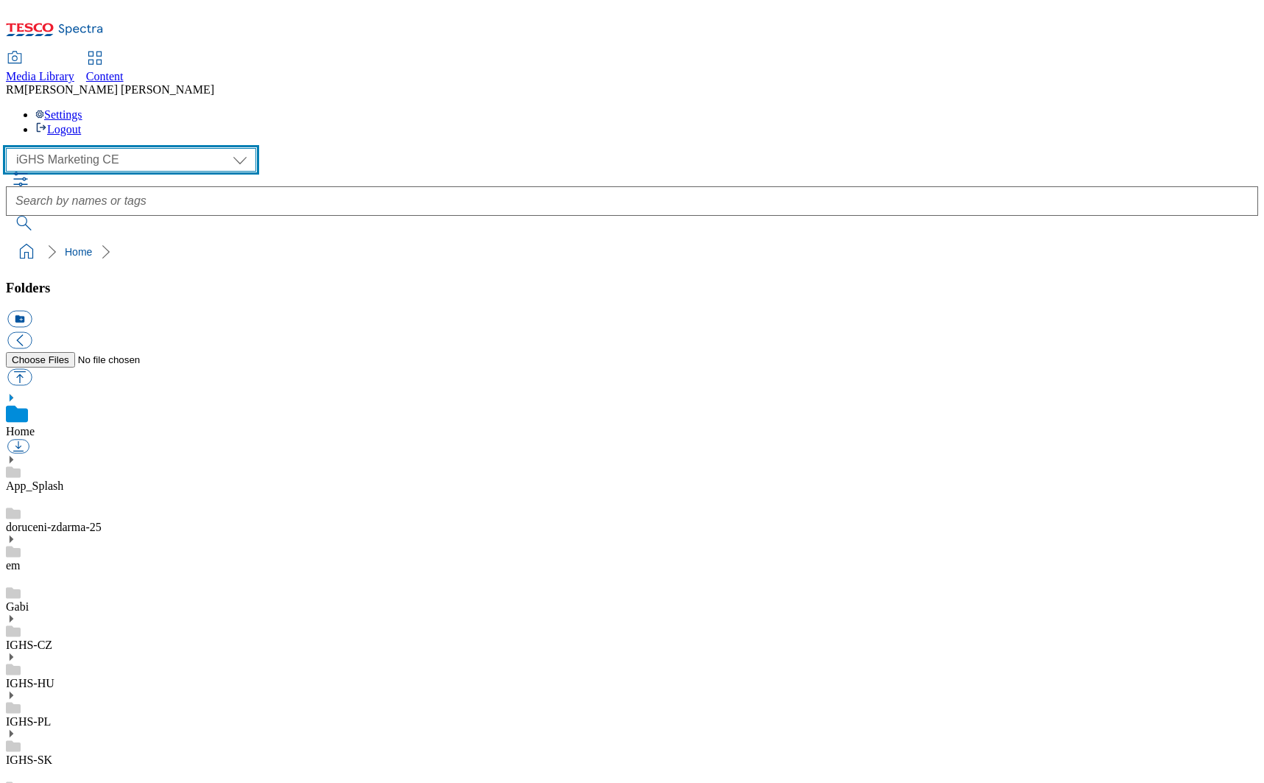
click at [137, 148] on select "GHS Marketing UK iGHS Marketing CE MCA CZ MCA HU MCA SK" at bounding box center [131, 160] width 250 height 24
click at [10, 148] on select "GHS Marketing UK iGHS Marketing CE MCA CZ MCA HU MCA SK" at bounding box center [131, 160] width 250 height 24
click at [116, 613] on div "IGHS-CZ" at bounding box center [632, 632] width 1252 height 38
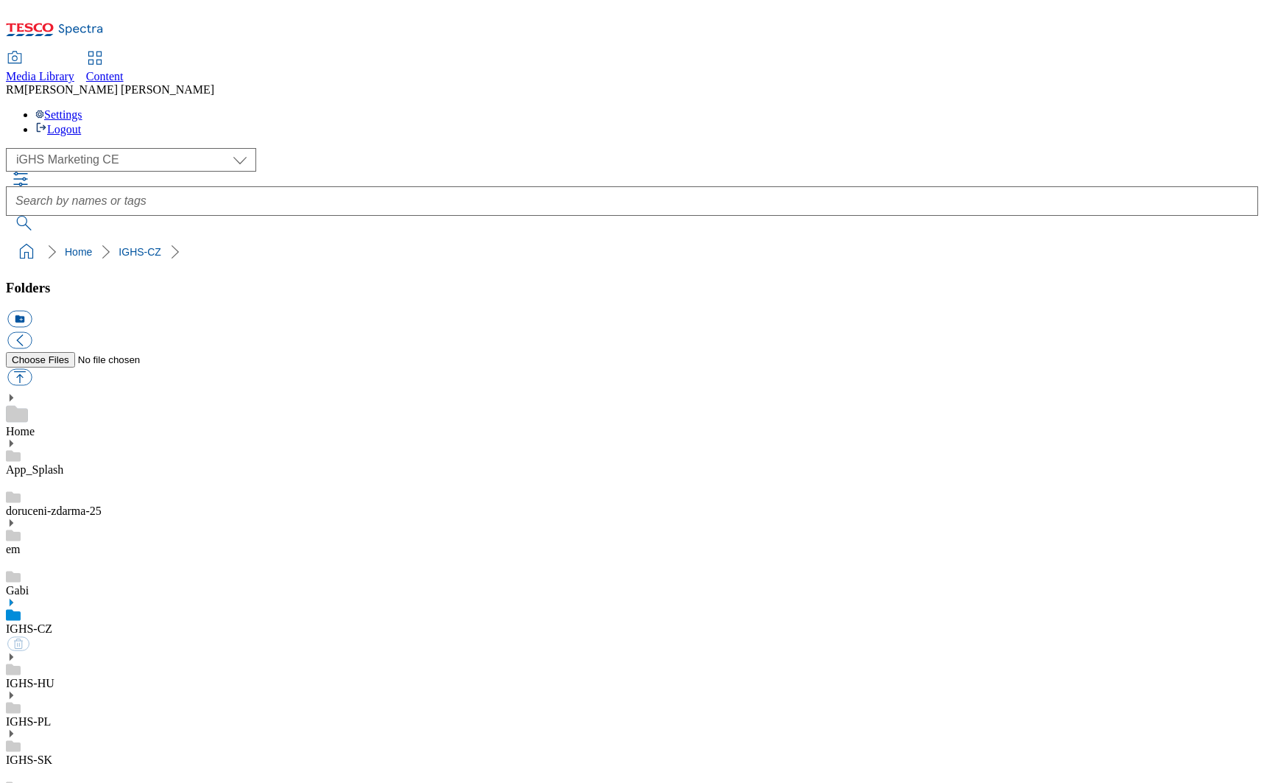
click at [13, 598] on use at bounding box center [12, 601] width 4 height 7
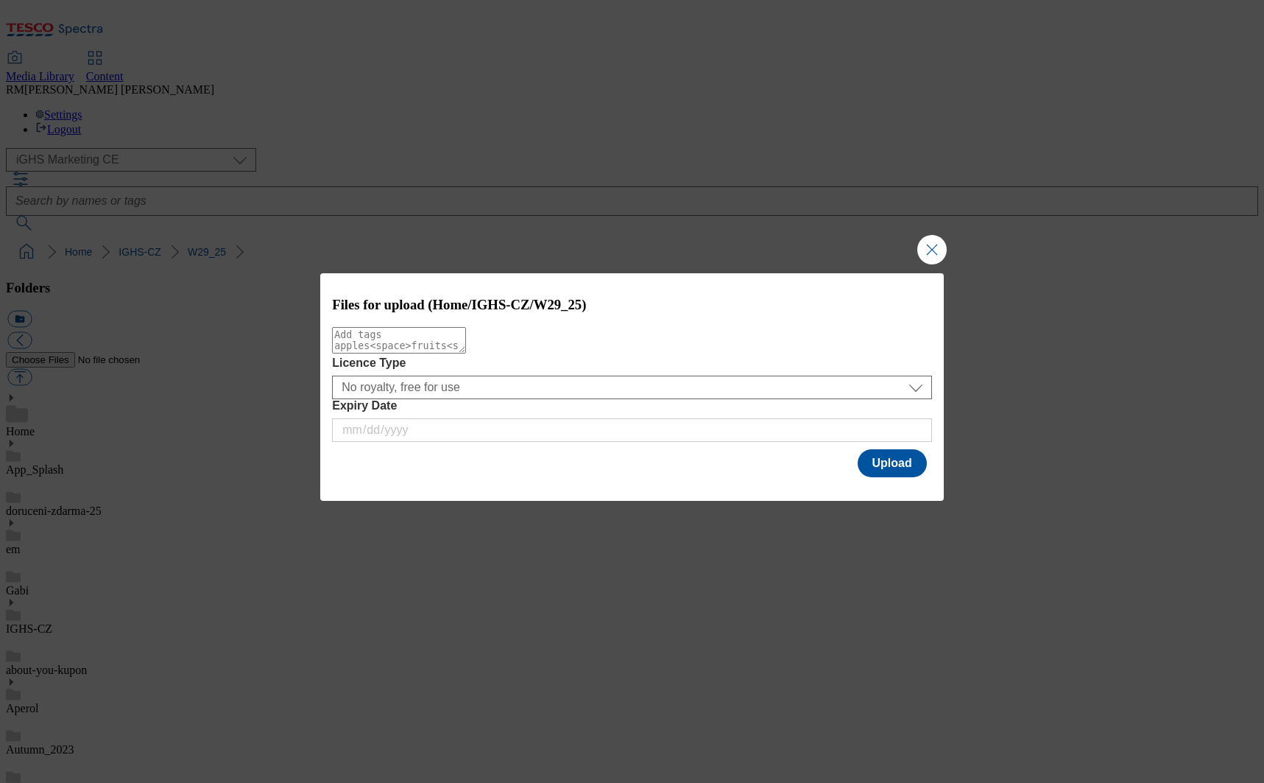
click at [442, 353] on textarea "Modal" at bounding box center [399, 340] width 134 height 27
type textarea "bg"
click at [889, 457] on button "Upload" at bounding box center [892, 463] width 69 height 28
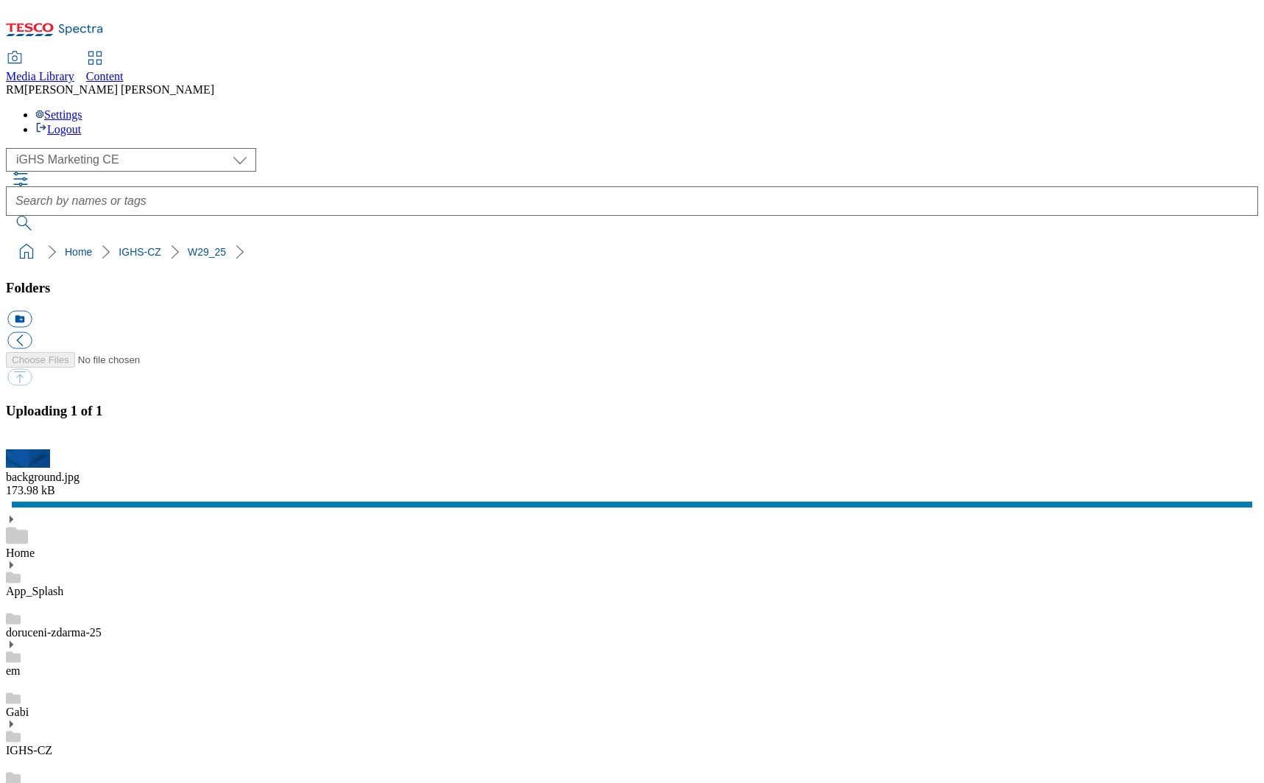
scroll to position [29, 0]
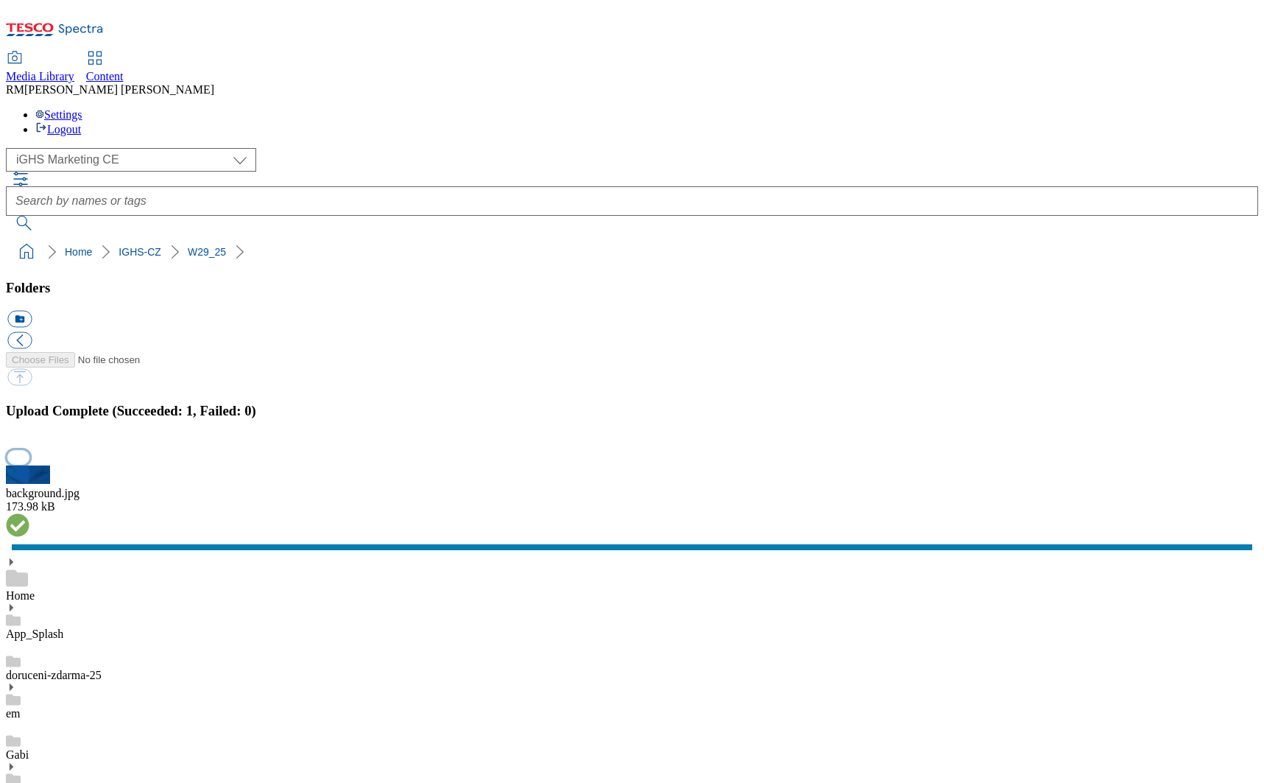
click at [29, 464] on button "button" at bounding box center [18, 457] width 22 height 14
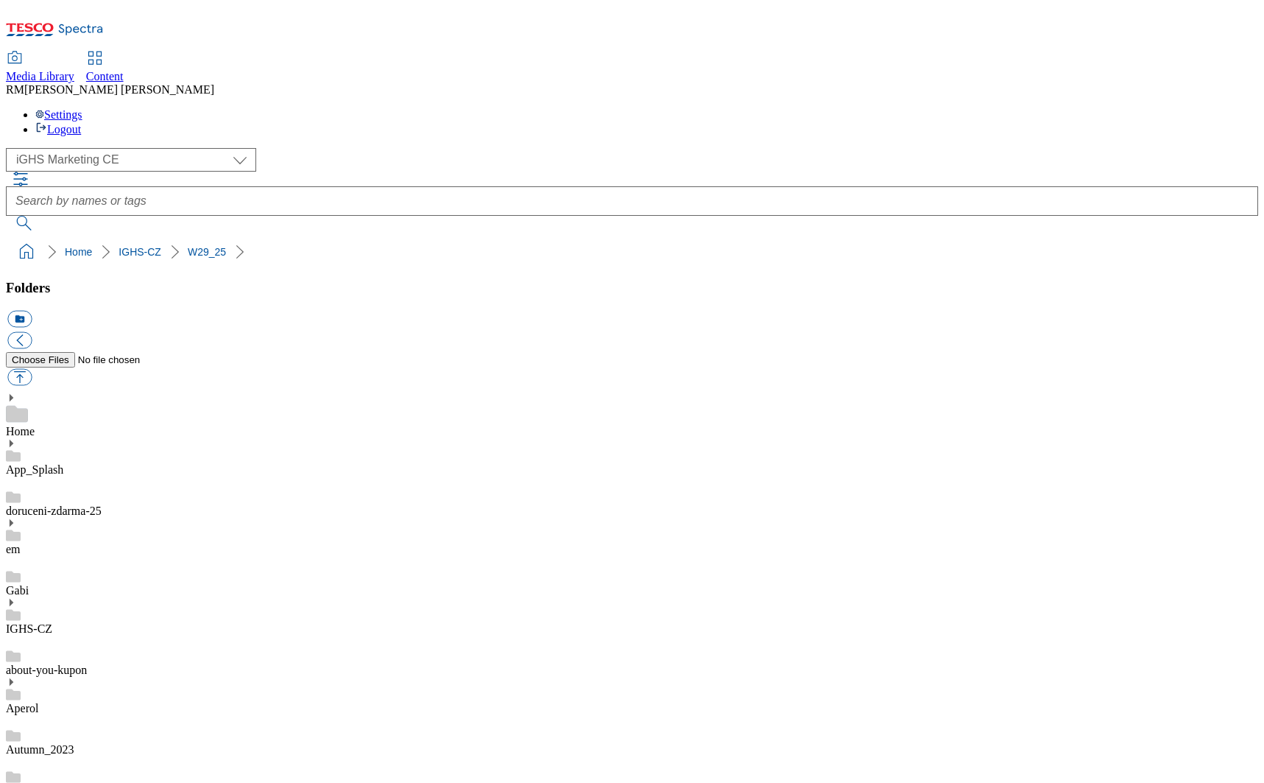
scroll to position [729, 0]
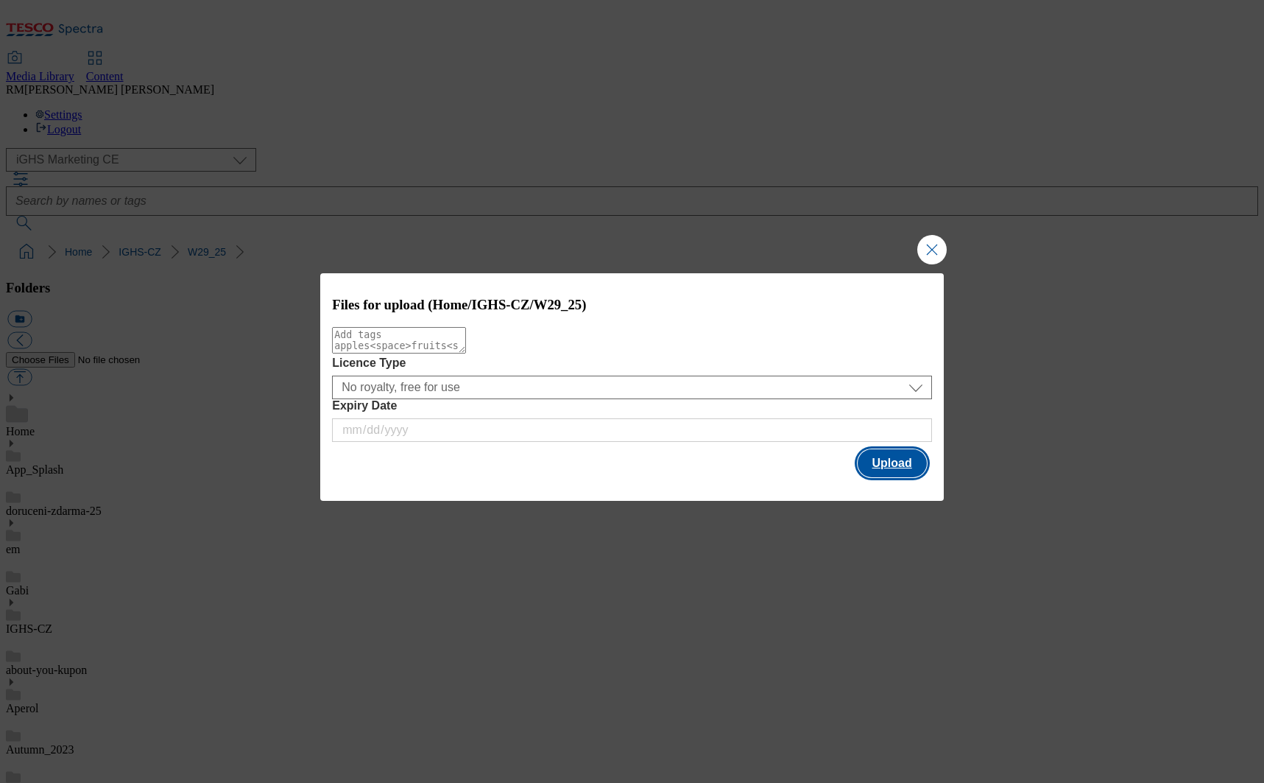
click at [890, 462] on button "Upload" at bounding box center [892, 463] width 69 height 28
